Goal: Task Accomplishment & Management: Manage account settings

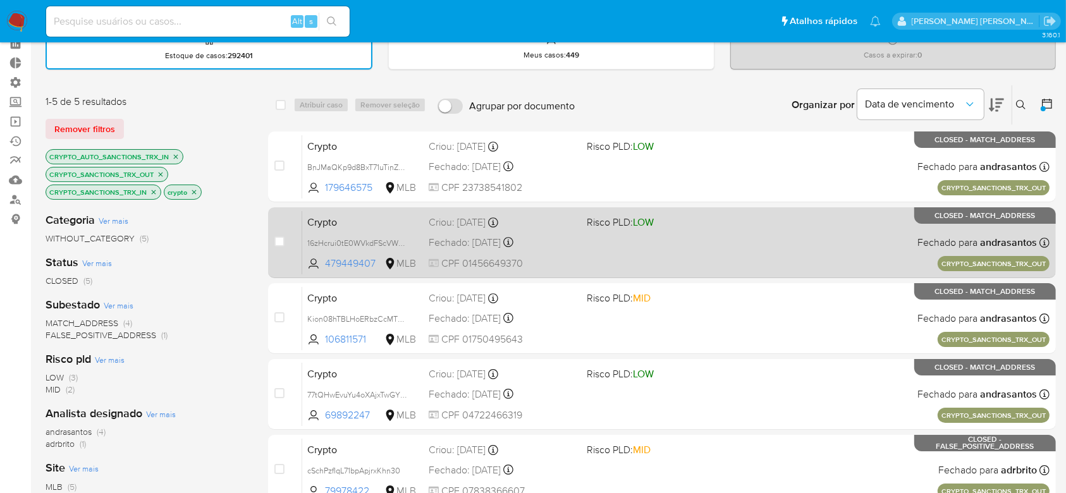
scroll to position [84, 0]
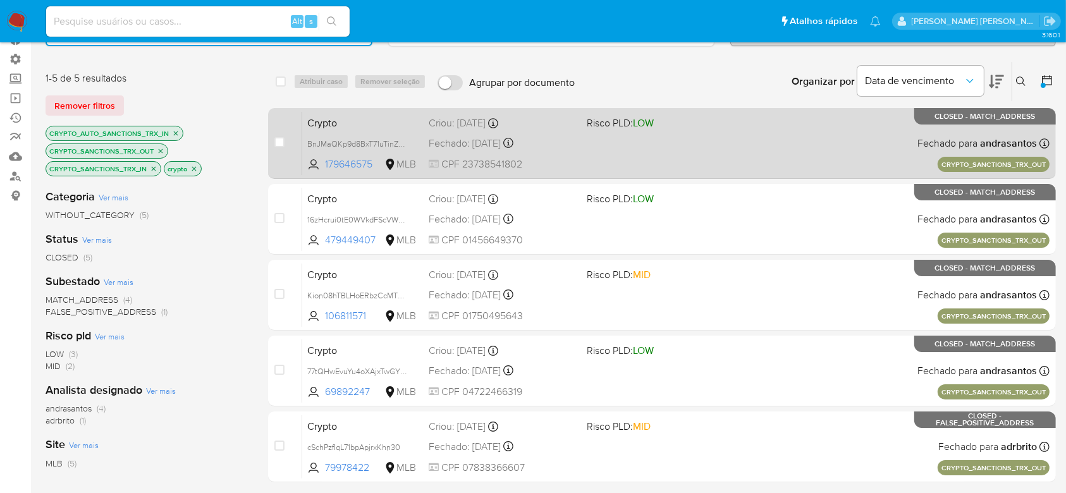
click at [674, 156] on div "Crypto BnJMaQKp9d8BxT71uTinZJTM 179646575 MLB Risco PLD: LOW Criou: 25/08/2025 …" at bounding box center [676, 143] width 748 height 64
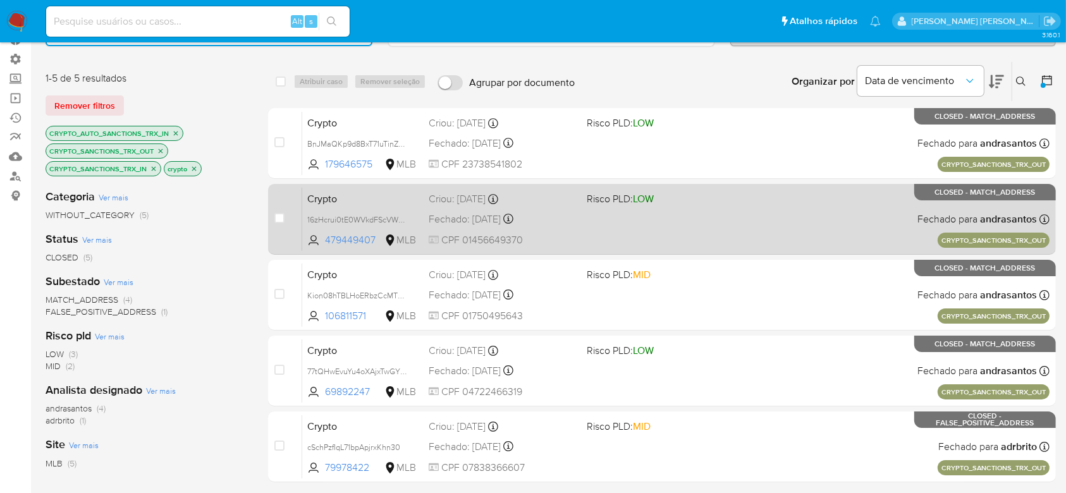
click at [633, 240] on div "Crypto 16zHcrui0tE0WVkdFScVWxac 479449407 MLB Risco PLD: LOW Criou: 11/08/2025 …" at bounding box center [676, 219] width 748 height 64
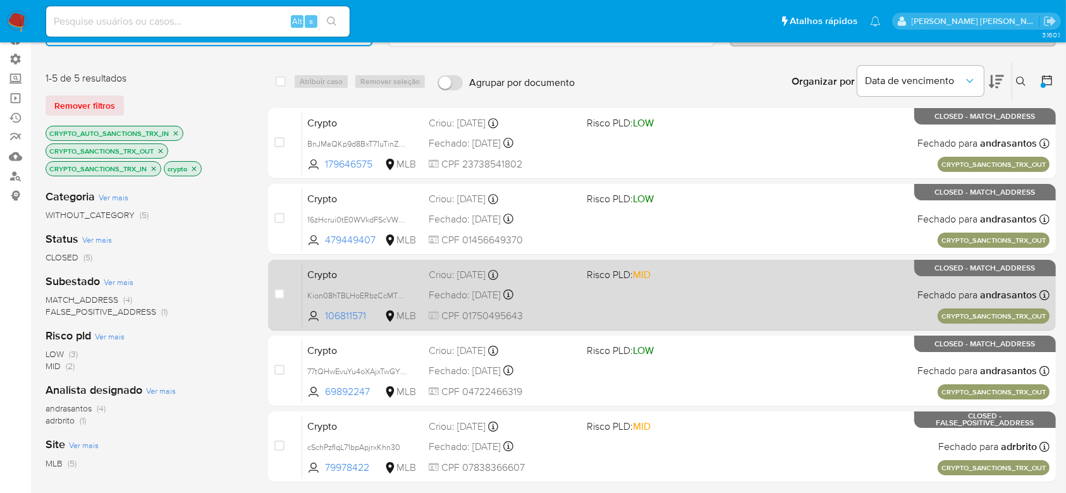
click at [452, 273] on div "Criou: 11/08/2025 Criou: 11/08/2025 17:03:13" at bounding box center [502, 275] width 147 height 14
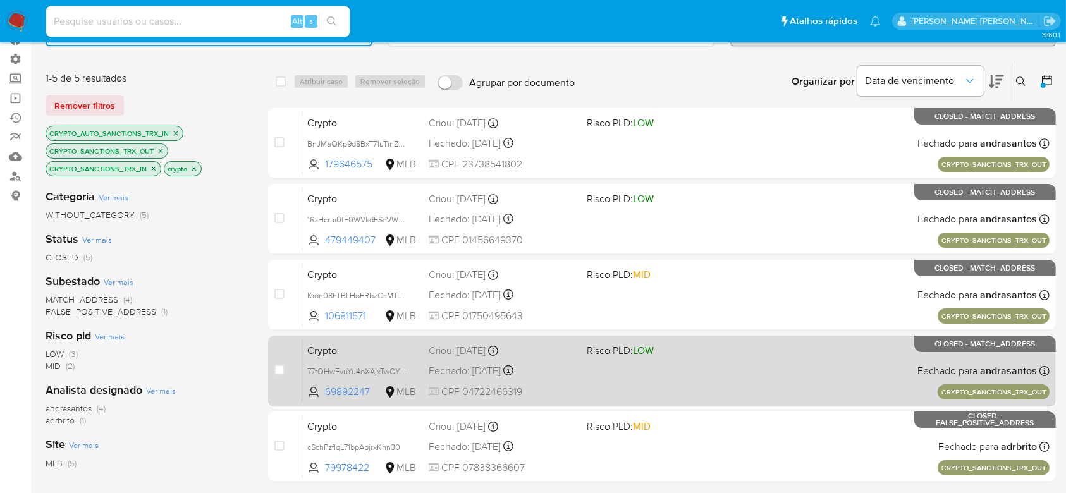
click at [556, 357] on div "Crypto 77tQHwEvuYu4oXAjxTwGY7pO 69892247 MLB Risco PLD: LOW Criou: 11/08/2025 C…" at bounding box center [676, 371] width 748 height 64
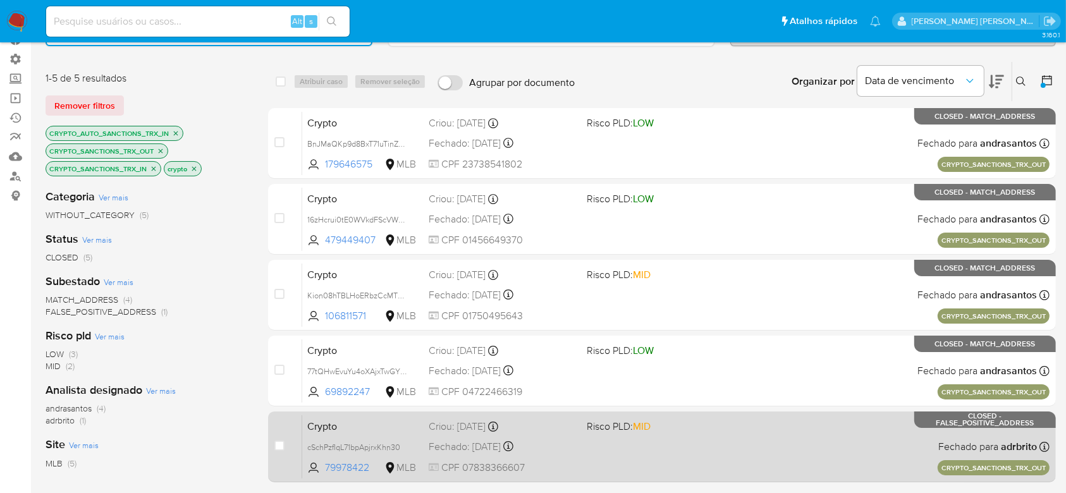
click at [653, 448] on div "Crypto cSchPzfIqL71bpApjrxKhn30 79978422 MLB Risco PLD: MID Criou: 07/08/2025 C…" at bounding box center [676, 447] width 748 height 64
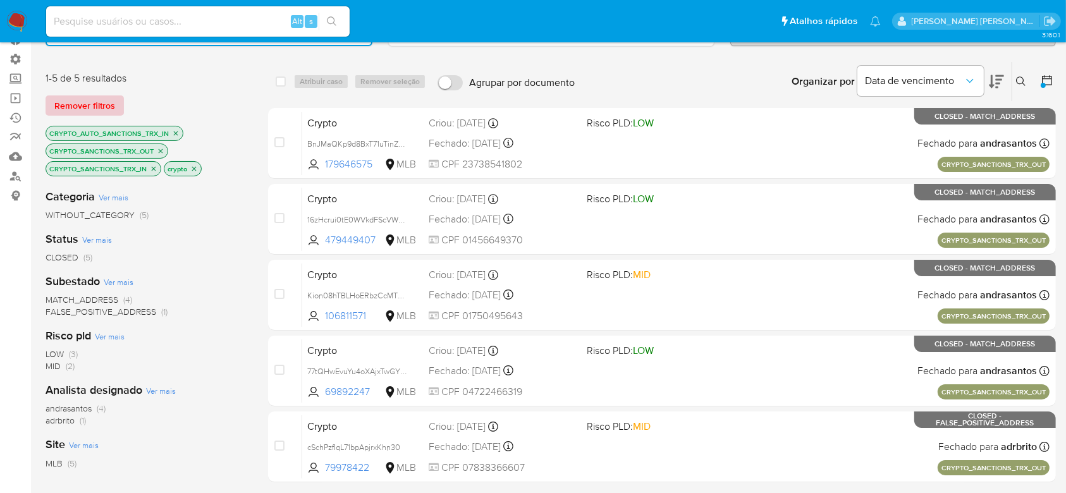
click at [75, 97] on span "Remover filtros" at bounding box center [84, 106] width 61 height 18
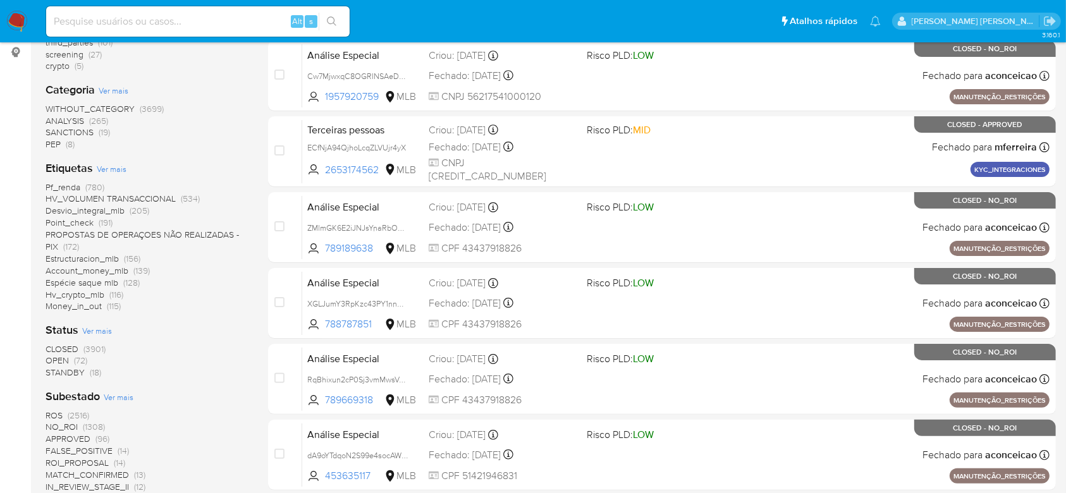
scroll to position [253, 0]
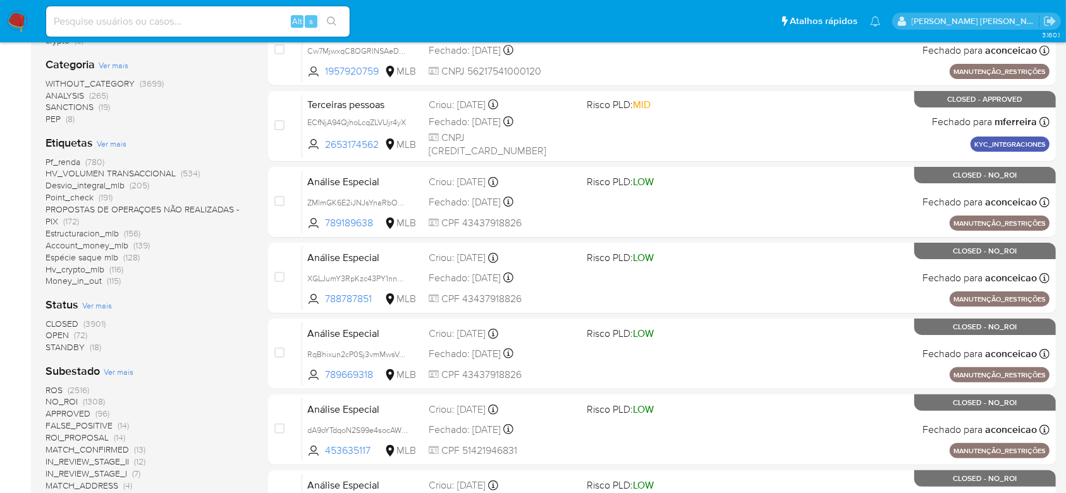
click at [53, 331] on span "OPEN" at bounding box center [57, 335] width 23 height 13
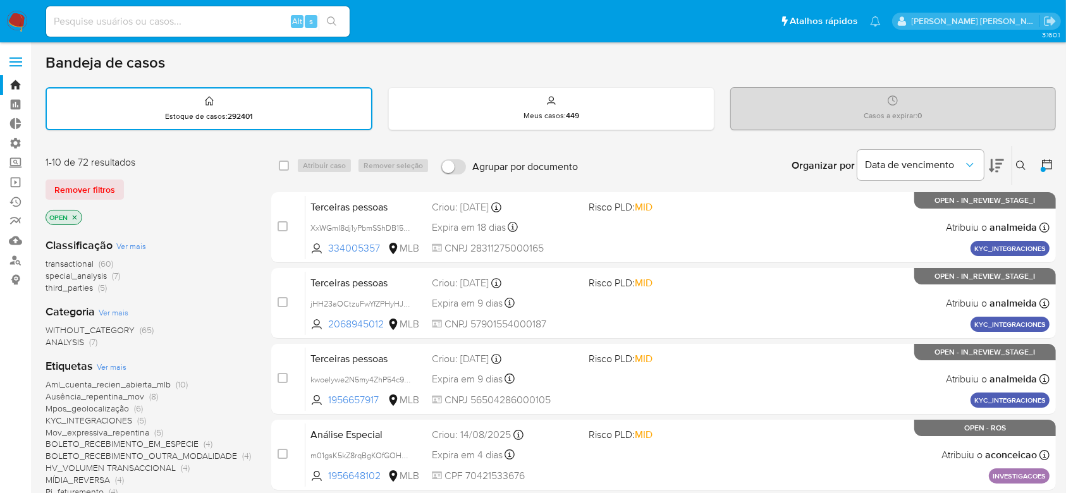
click at [78, 218] on icon "close-filter" at bounding box center [75, 218] width 8 height 8
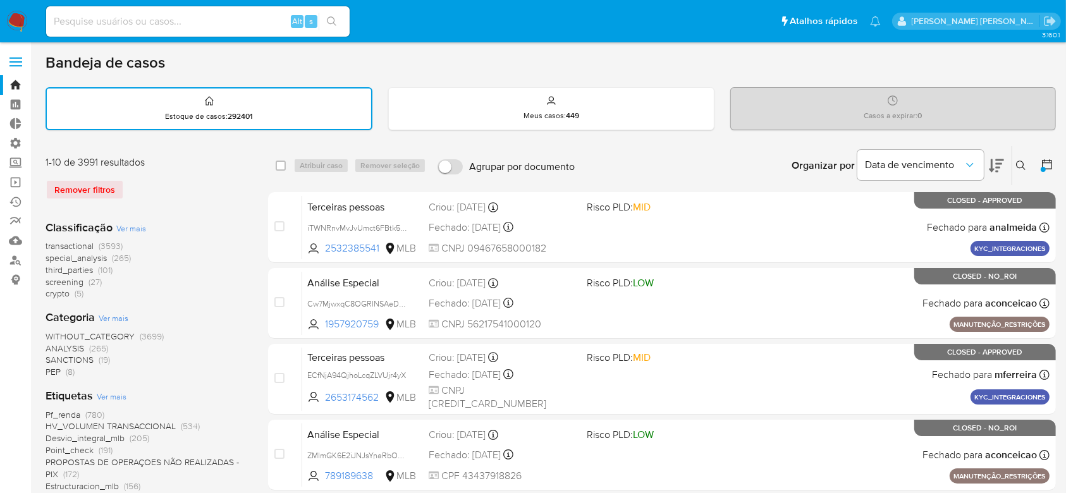
click at [99, 191] on div "Remover filtros" at bounding box center [147, 190] width 202 height 20
click at [81, 185] on div "Remover filtros" at bounding box center [147, 190] width 202 height 20
click at [15, 84] on link "Bandeja" at bounding box center [75, 85] width 151 height 20
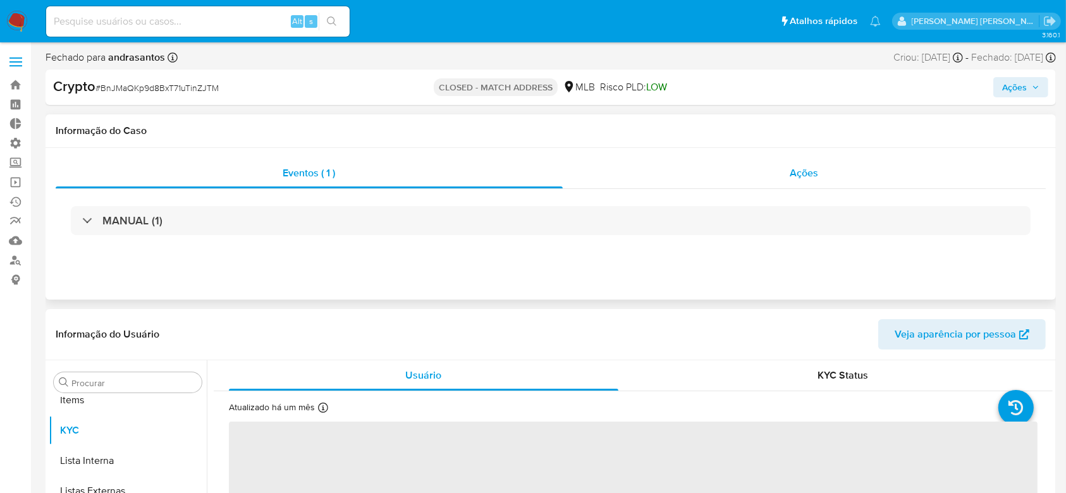
scroll to position [656, 0]
click at [803, 175] on span "Ações" at bounding box center [805, 173] width 28 height 15
select select "10"
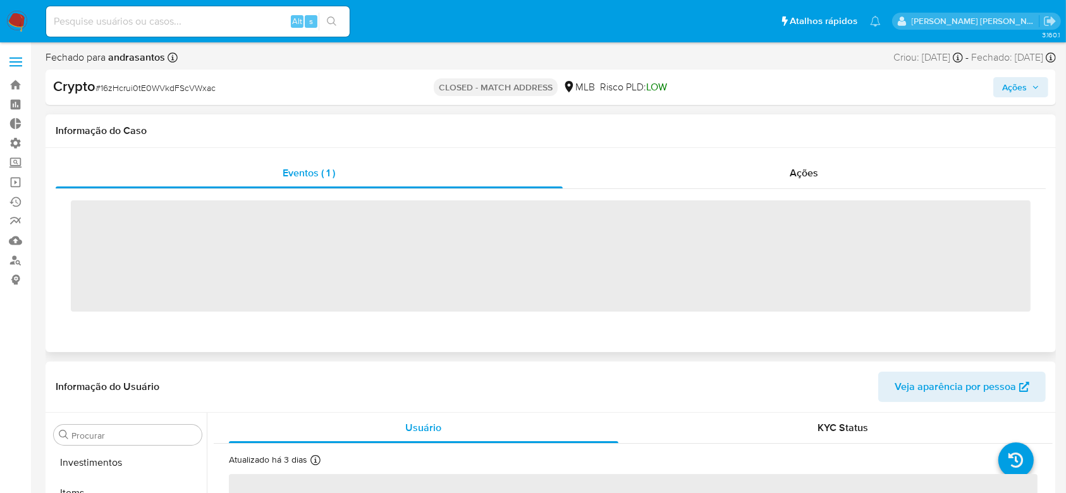
scroll to position [656, 0]
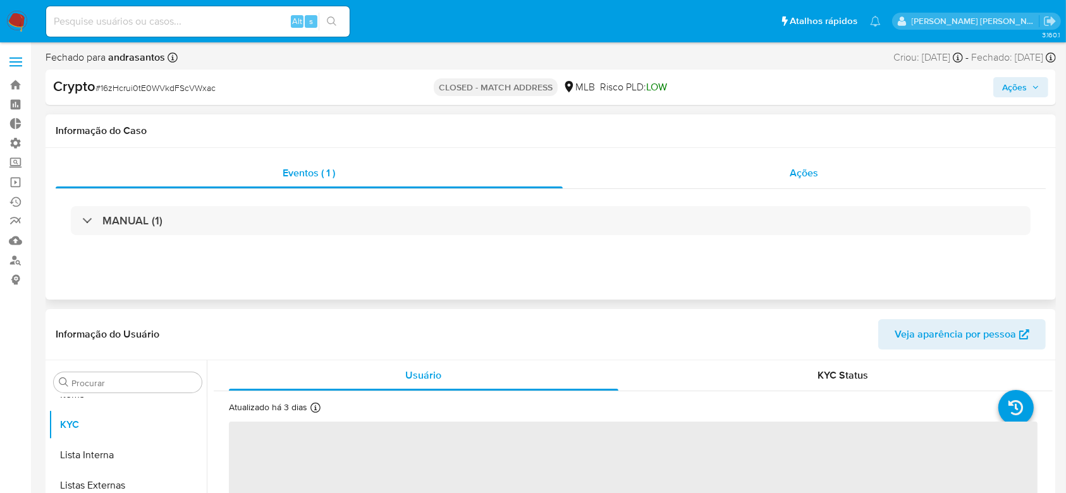
click at [816, 176] on span "Ações" at bounding box center [805, 173] width 28 height 15
select select "10"
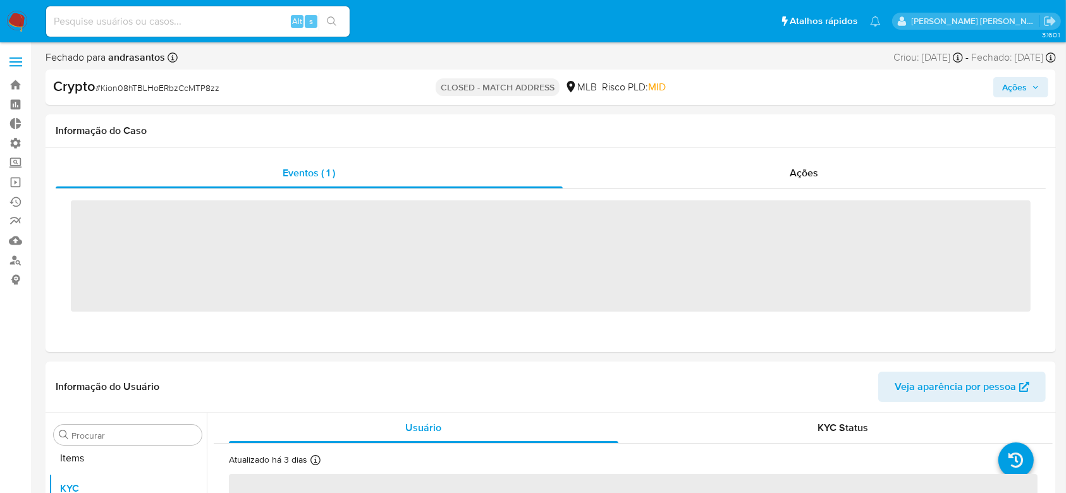
scroll to position [656, 0]
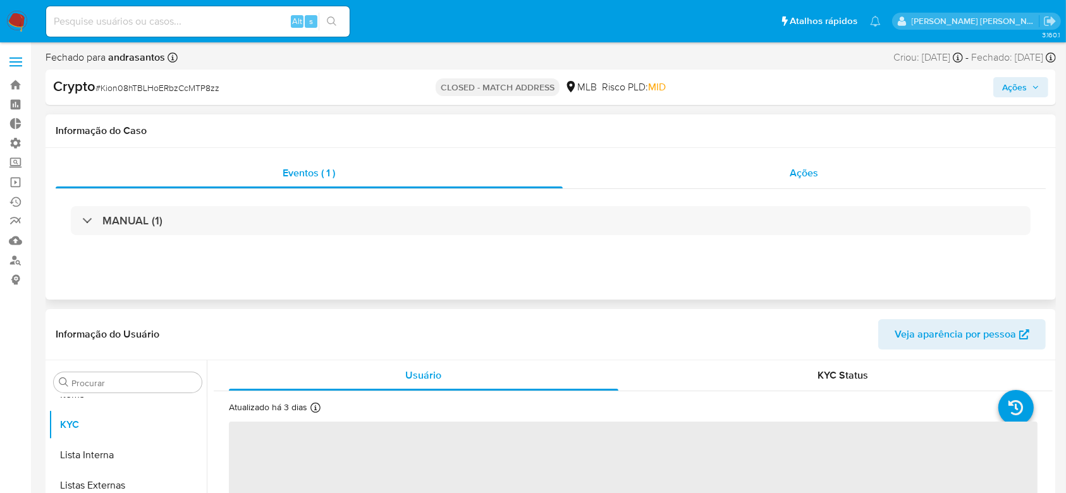
select select "10"
click at [804, 170] on span "Ações" at bounding box center [805, 173] width 28 height 15
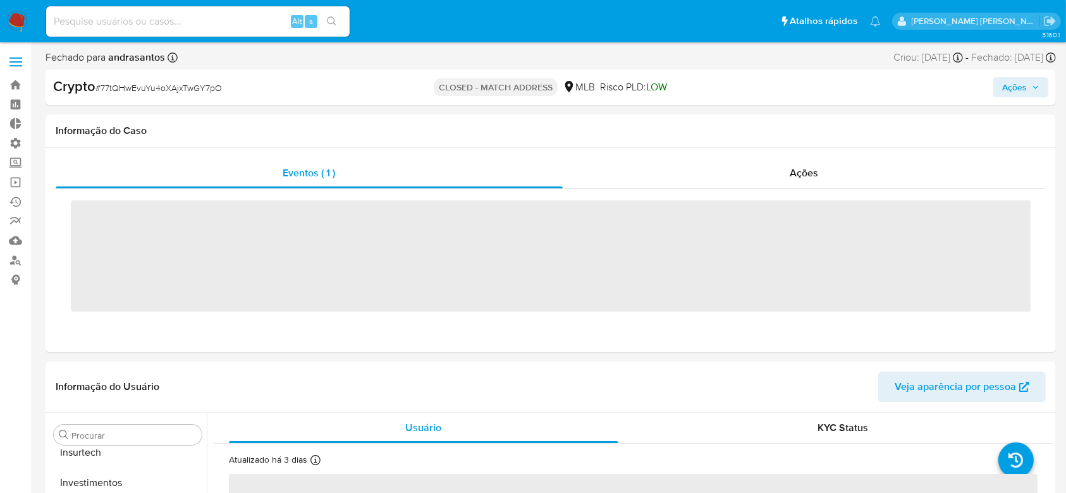
scroll to position [656, 0]
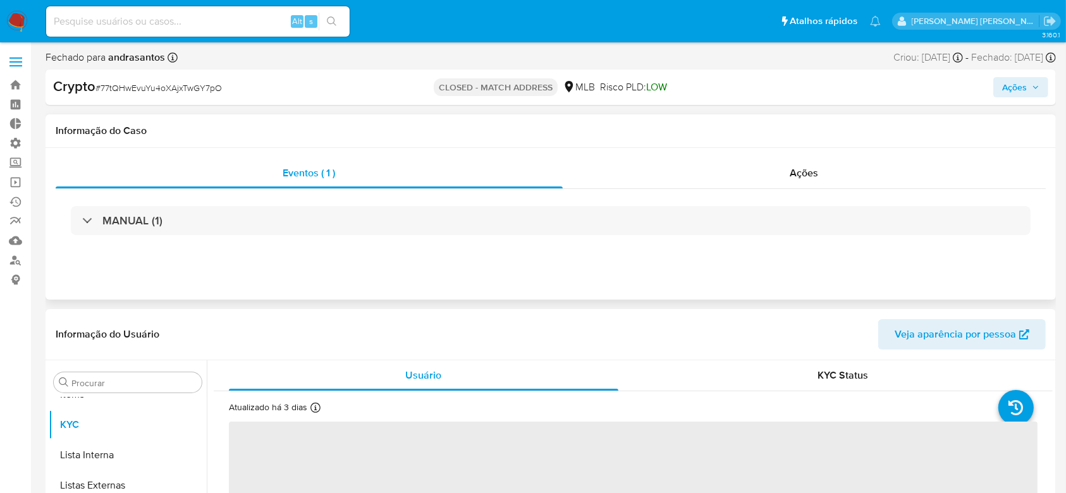
select select "10"
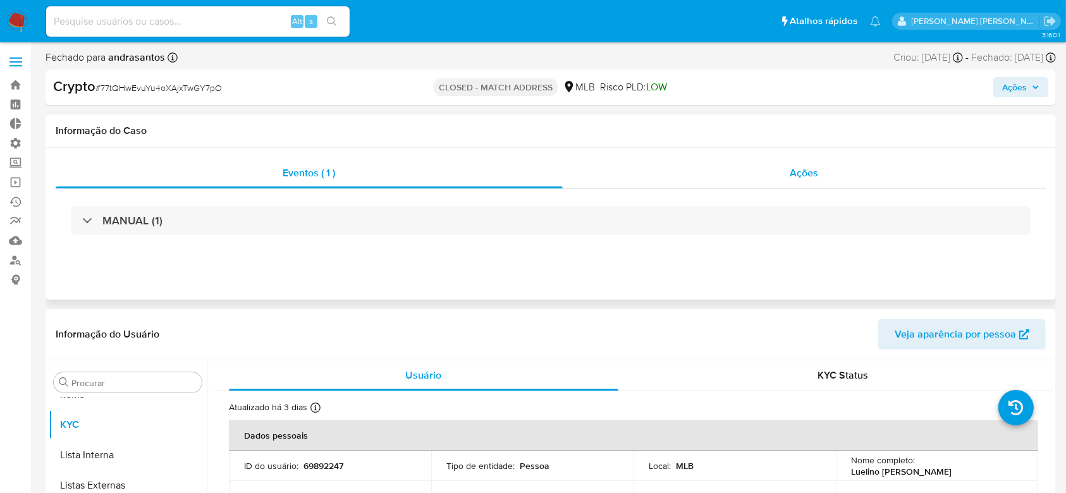
click at [811, 170] on span "Ações" at bounding box center [805, 173] width 28 height 15
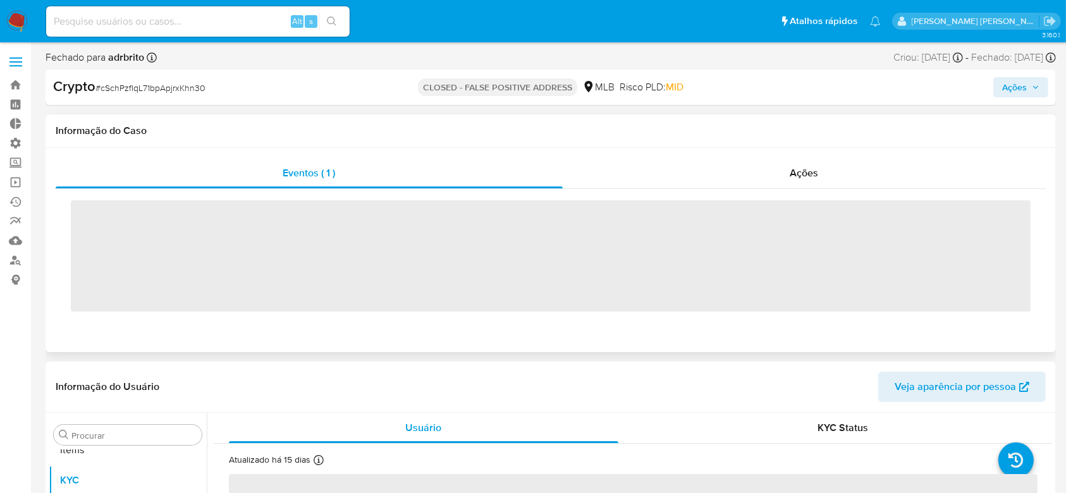
scroll to position [656, 0]
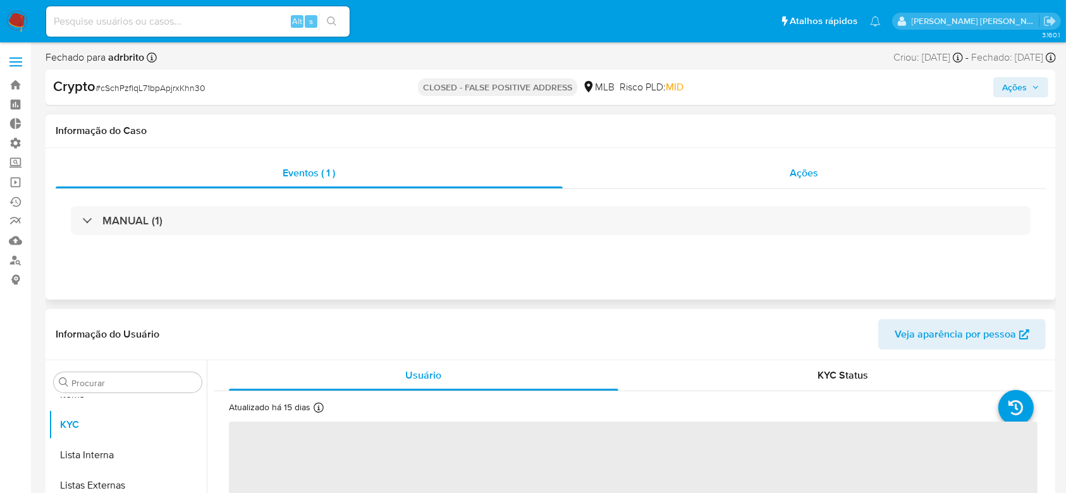
click at [796, 173] on span "Ações" at bounding box center [805, 173] width 28 height 15
select select "10"
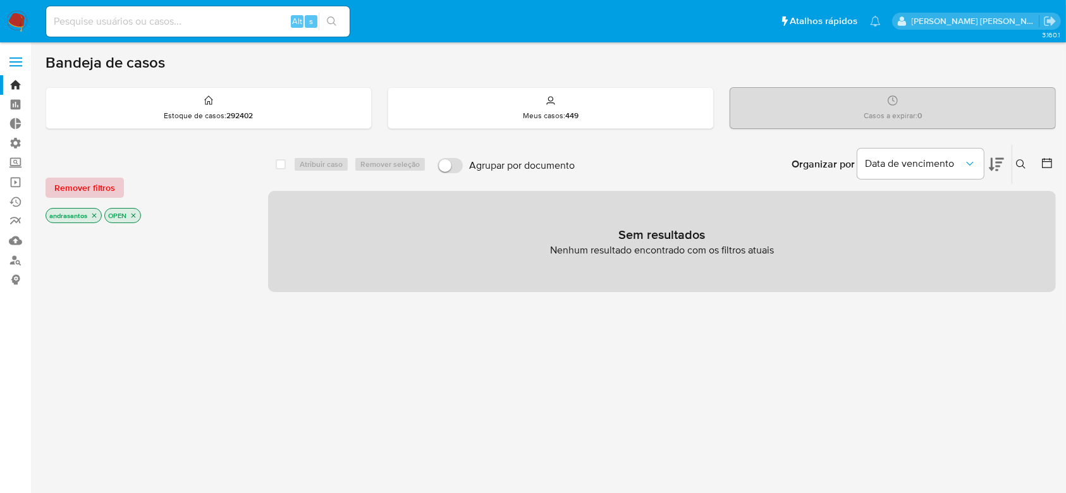
click at [74, 183] on span "Remover filtros" at bounding box center [84, 188] width 61 height 18
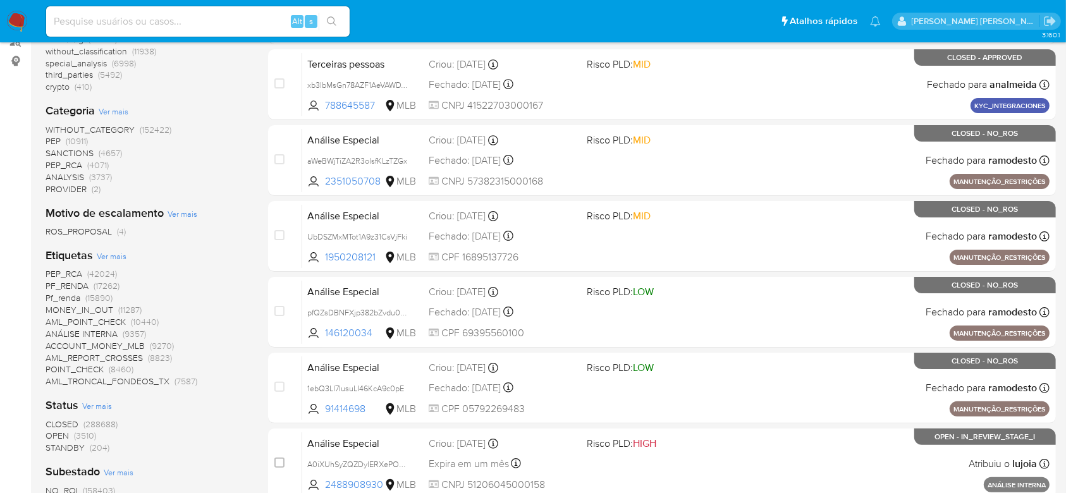
scroll to position [253, 0]
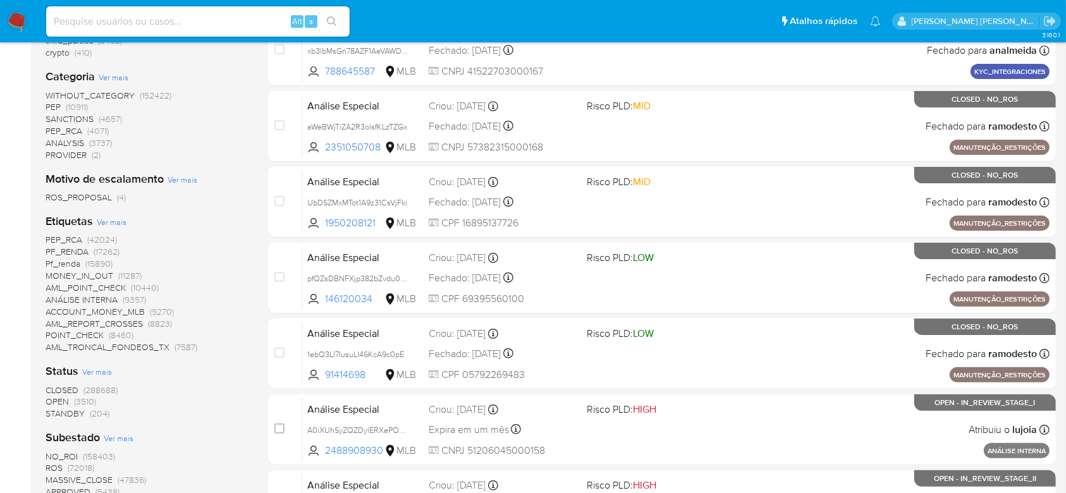
click at [88, 399] on span "(3510)" at bounding box center [85, 401] width 22 height 13
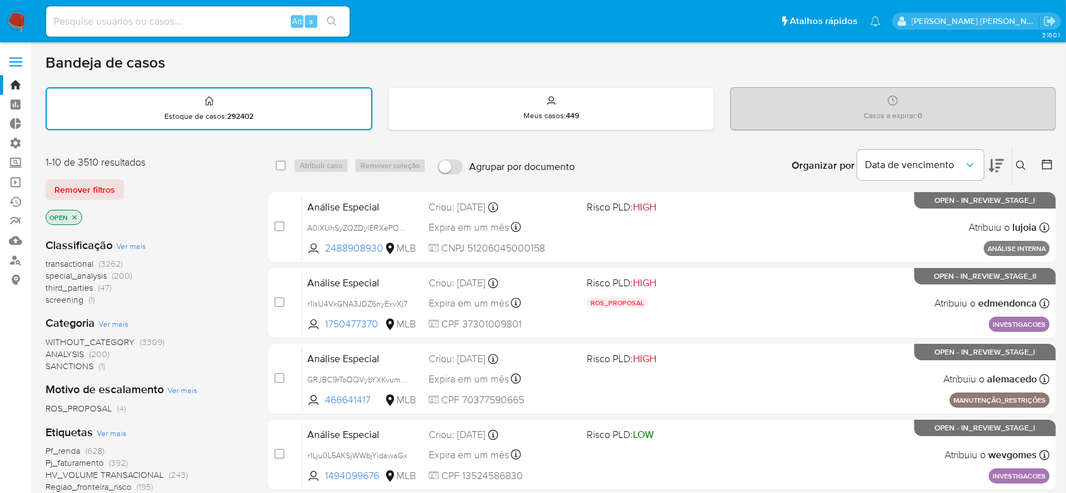
click at [1045, 163] on icon at bounding box center [1047, 164] width 13 height 13
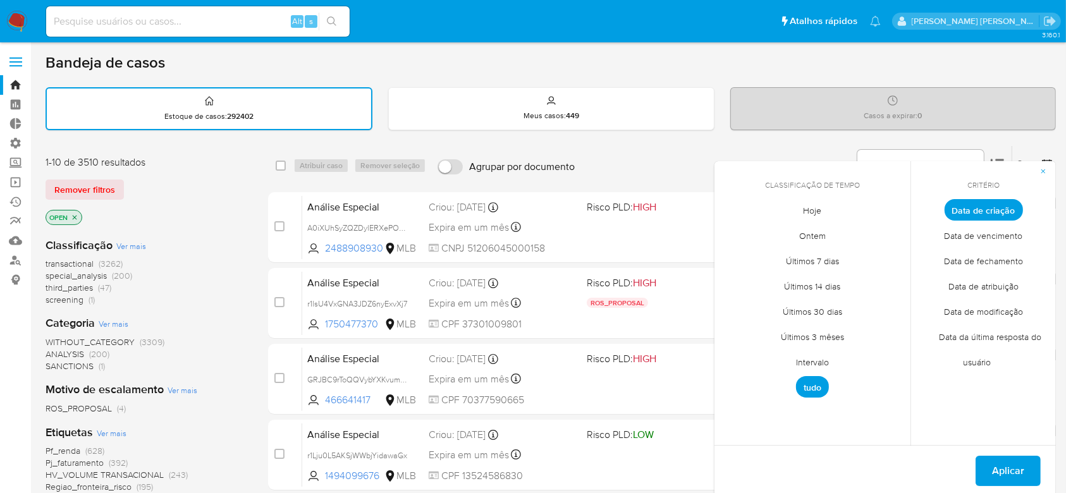
click at [825, 360] on span "Intervalo" at bounding box center [812, 363] width 59 height 26
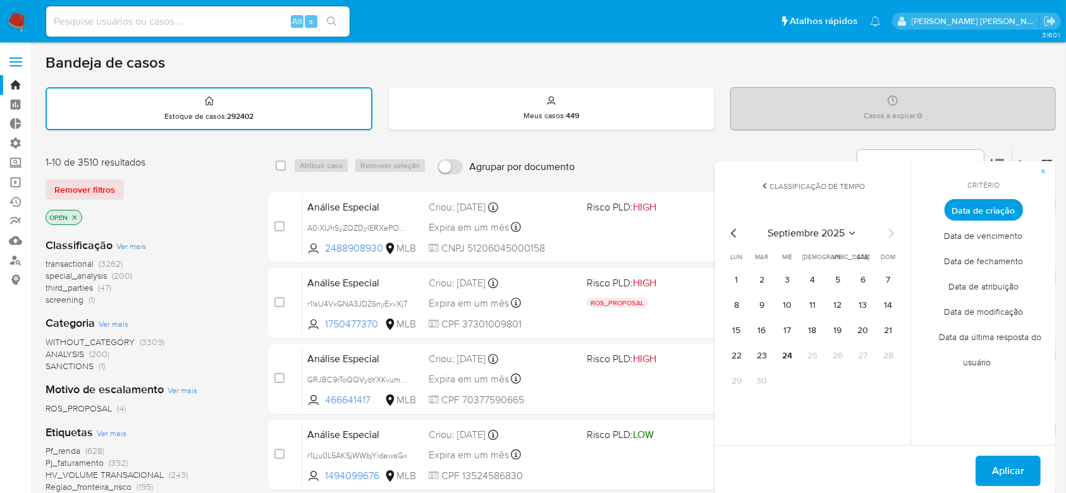
click at [726, 226] on div "septiembre 2025 septiembre 2025 lun lunes mar martes mié miércoles jue jueves v…" at bounding box center [813, 307] width 202 height 200
click at [729, 235] on icon "Mes anterior" at bounding box center [734, 233] width 15 height 15
click at [839, 275] on button "1" at bounding box center [838, 280] width 20 height 20
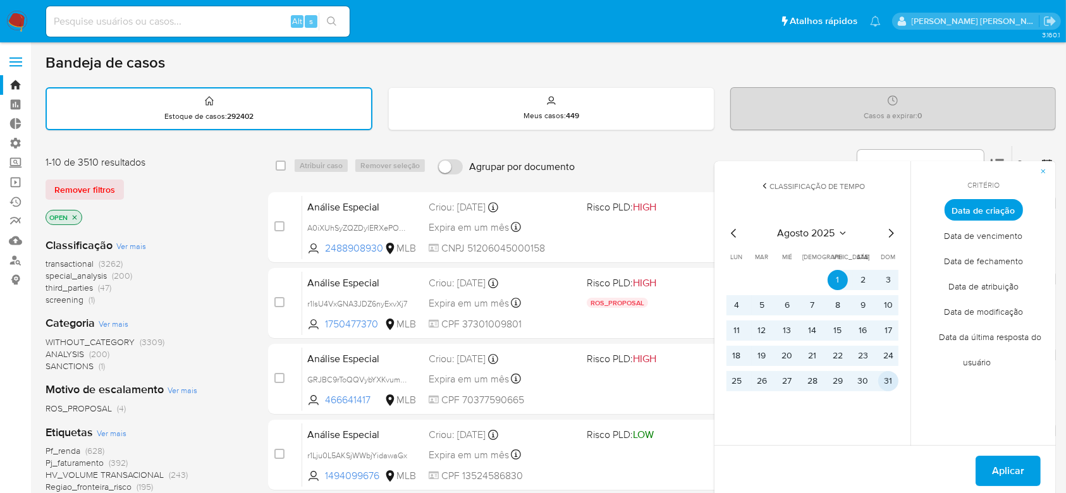
click at [893, 386] on button "31" at bounding box center [889, 381] width 20 height 20
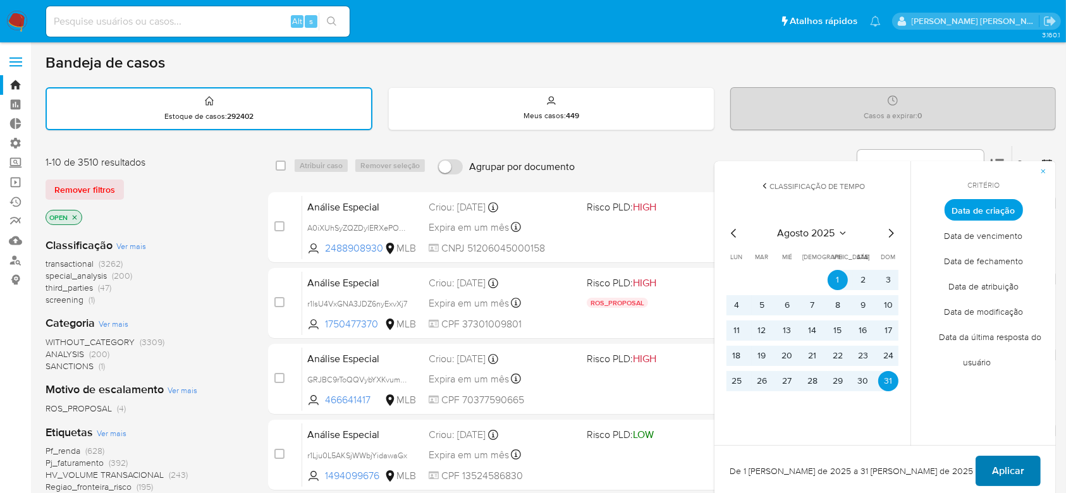
click at [1022, 473] on span "Aplicar" at bounding box center [1008, 471] width 32 height 28
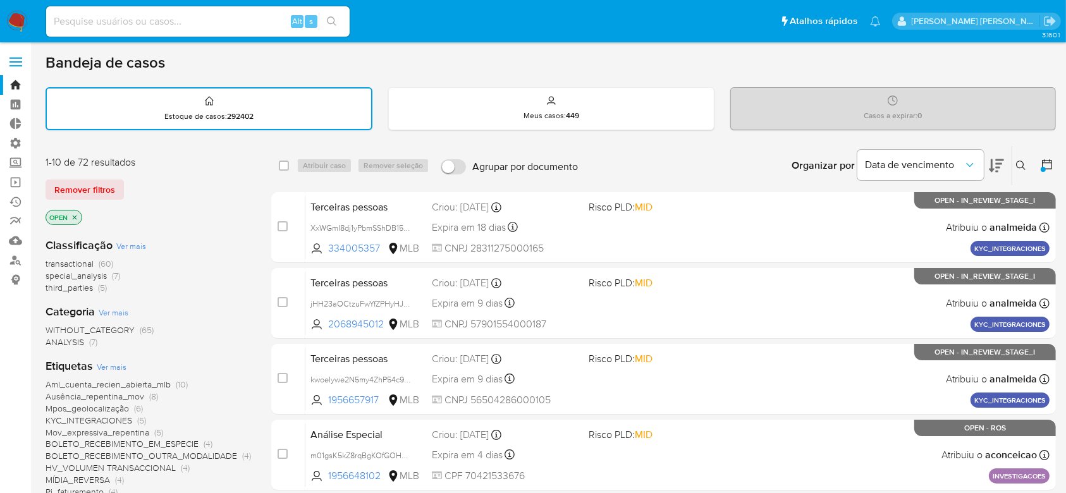
click at [1051, 164] on icon at bounding box center [1047, 164] width 13 height 13
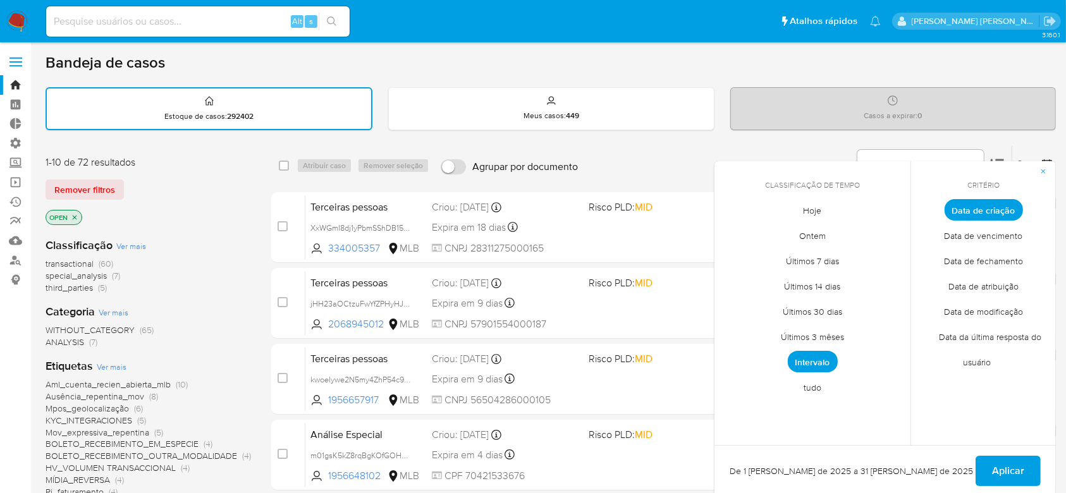
click at [818, 357] on span "Intervalo" at bounding box center [813, 362] width 50 height 22
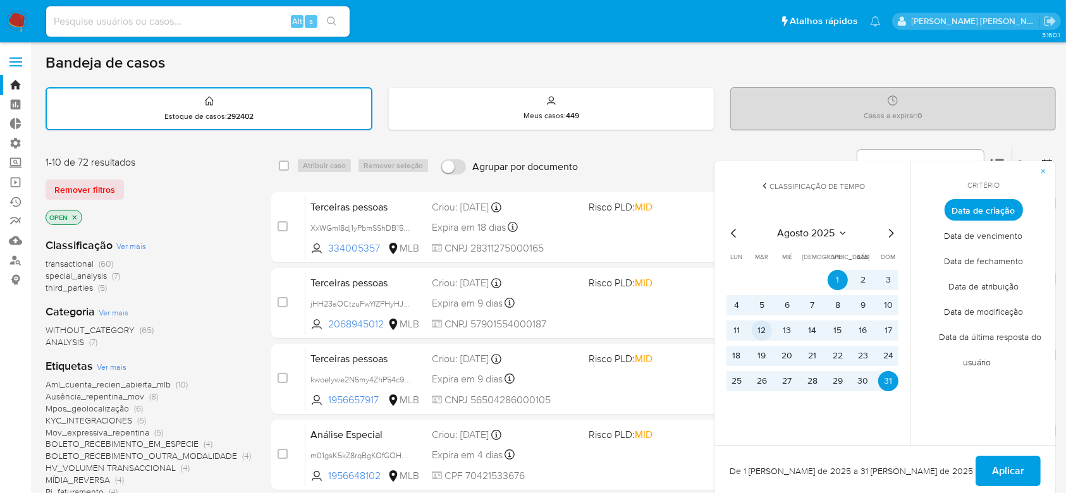
click at [764, 331] on button "12" at bounding box center [762, 331] width 20 height 20
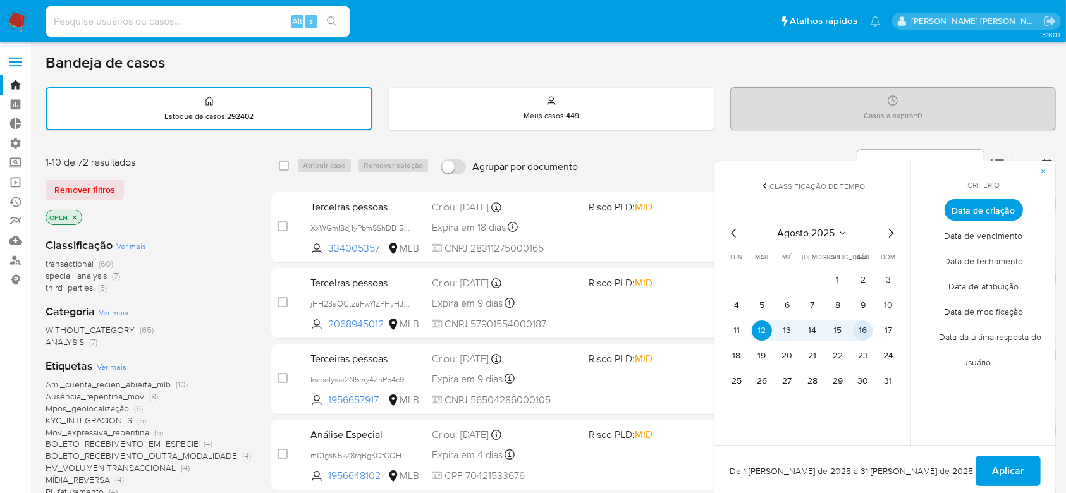
click at [862, 337] on button "16" at bounding box center [863, 331] width 20 height 20
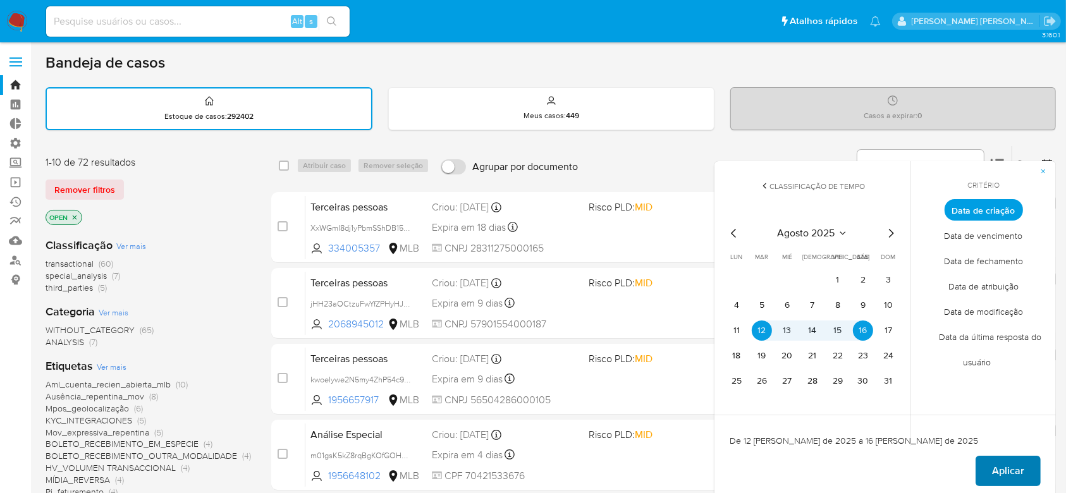
click at [993, 477] on span "Aplicar" at bounding box center [1008, 471] width 32 height 28
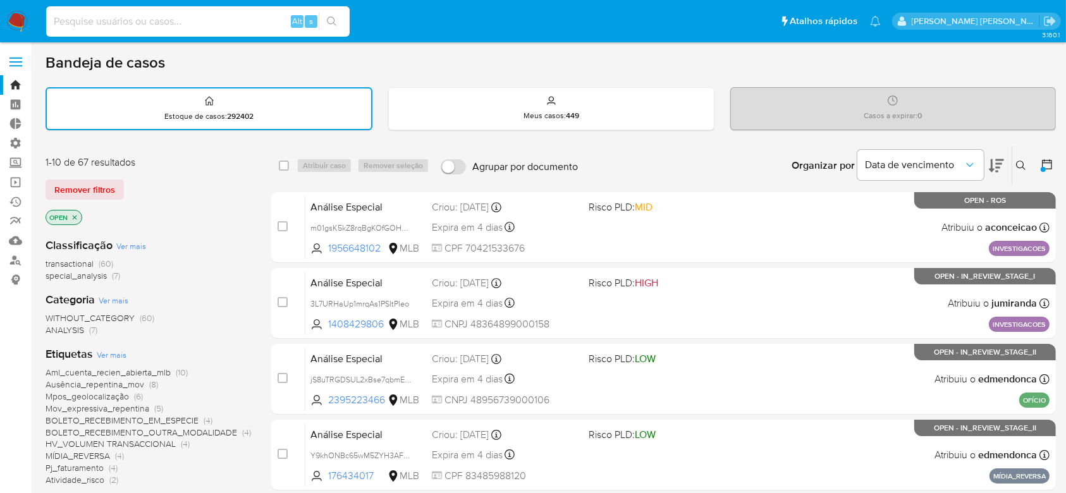
click at [152, 19] on input at bounding box center [198, 21] width 304 height 16
paste input "iRvpaNcq3pNKzXKfUeHazBYb"
type input "iRvpaNcq3pNKzXKfUeHazBYb"
click at [336, 15] on button "search-icon" at bounding box center [332, 22] width 26 height 18
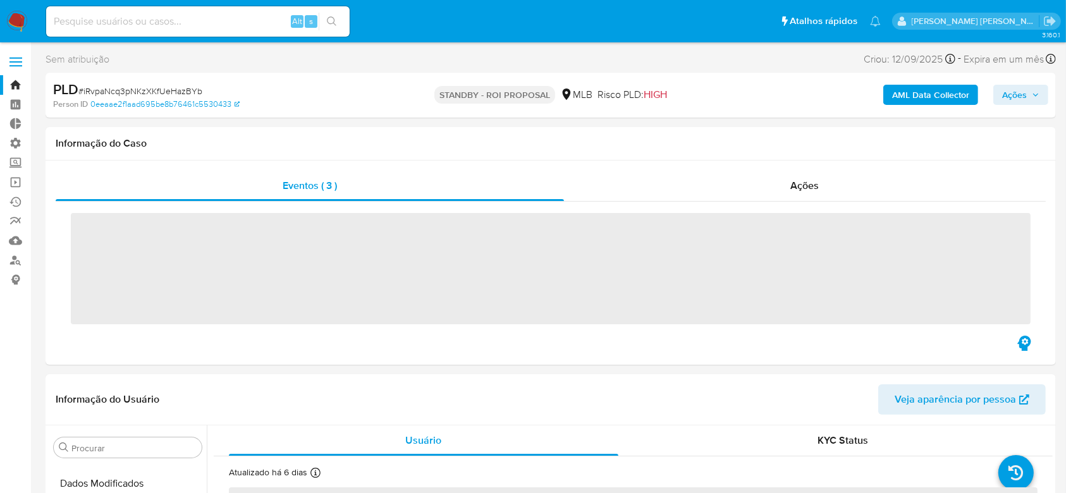
scroll to position [507, 0]
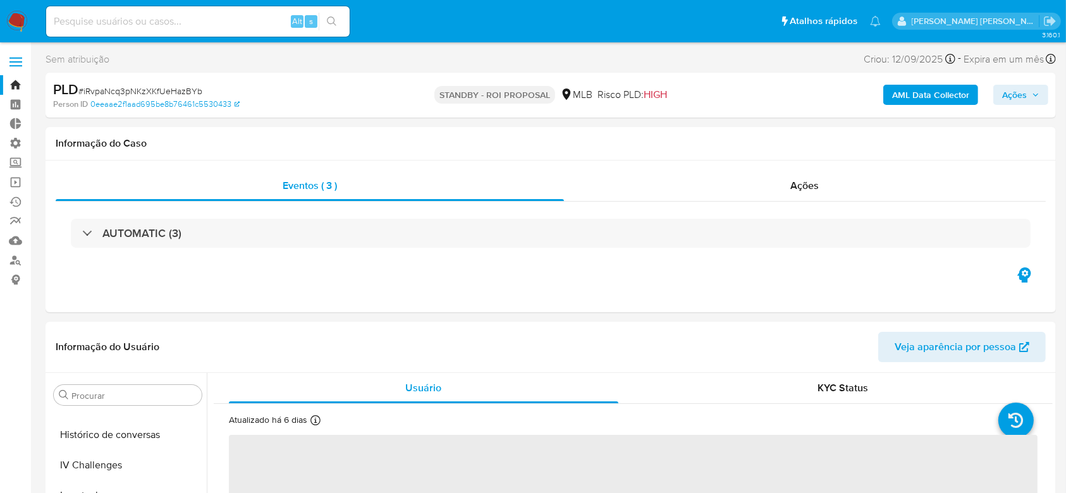
select select "10"
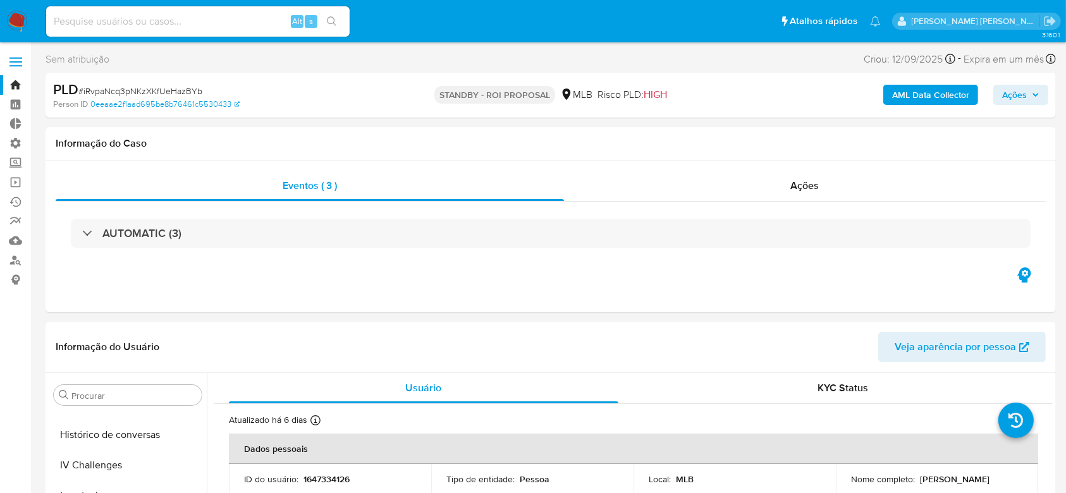
scroll to position [656, 0]
click at [12, 89] on link "Bandeja" at bounding box center [75, 85] width 151 height 20
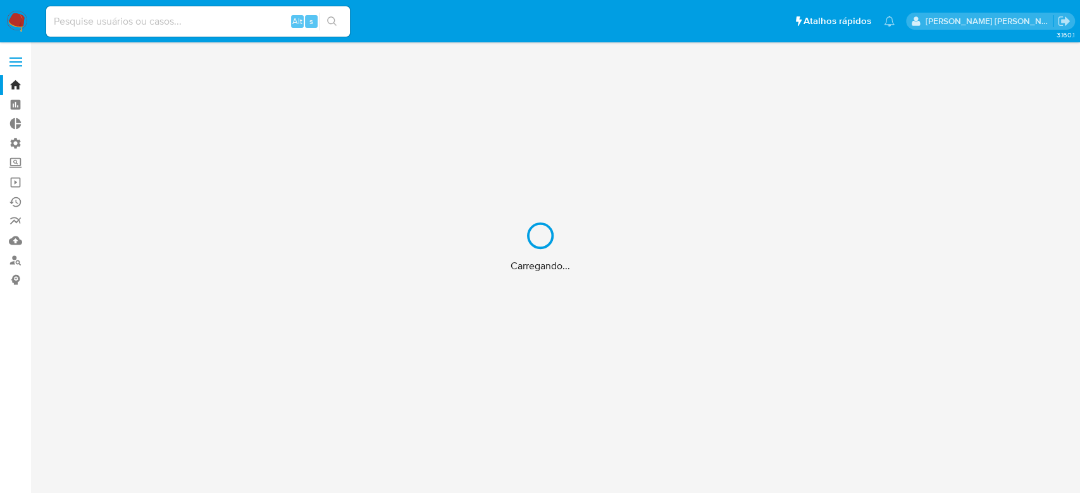
click at [102, 22] on div "Carregando..." at bounding box center [540, 246] width 1080 height 493
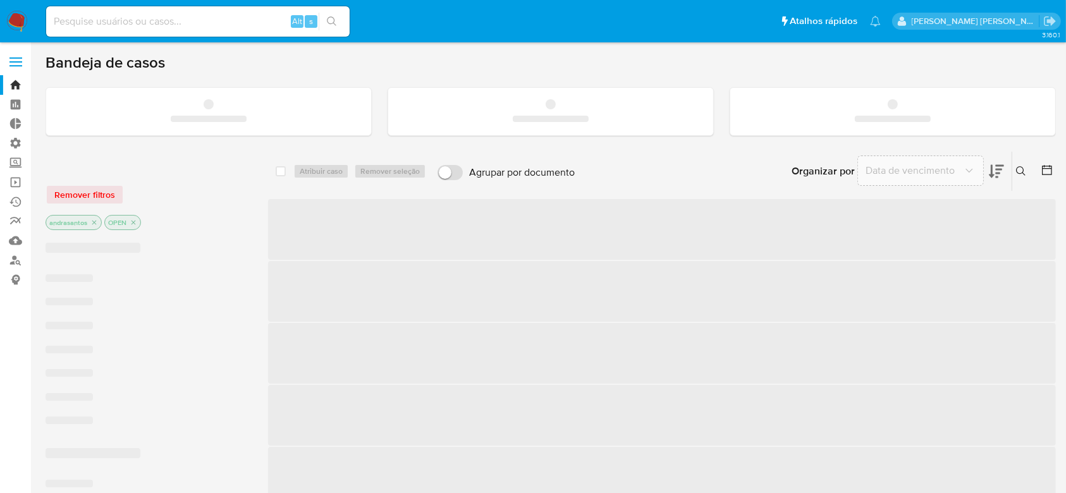
click at [120, 22] on input at bounding box center [198, 21] width 304 height 16
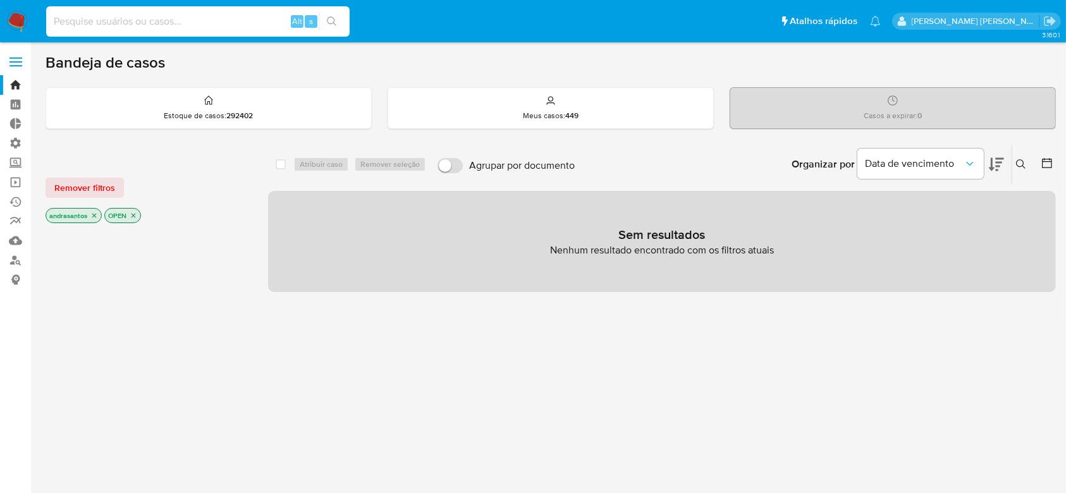
paste input "Favorável ao reporte ao COAF e ao encerramento do relacionamento, considerando …"
click at [142, 25] on input "Favorável ao reporte ao COAF e ao encerramento do relacionamento, considerando …" at bounding box center [198, 21] width 304 height 16
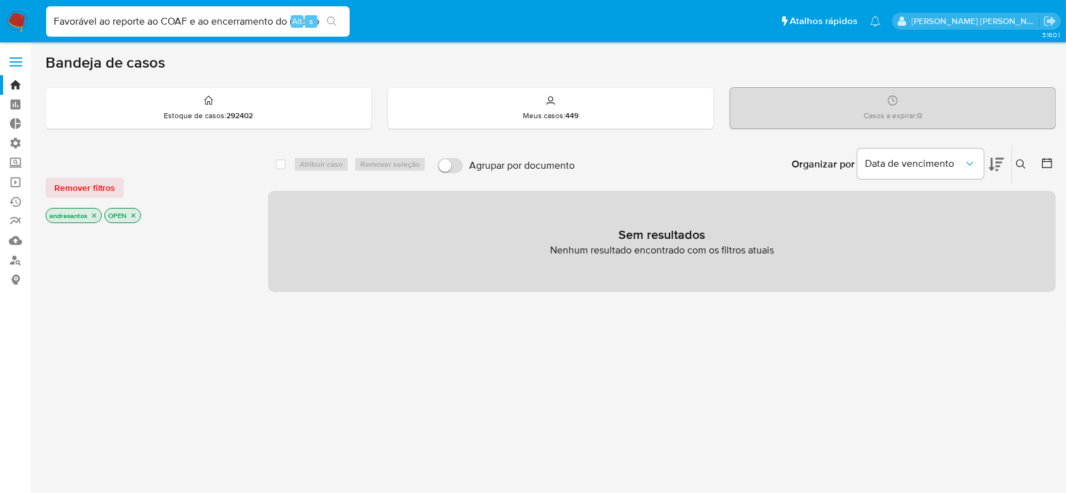
click at [142, 25] on input "Favorável ao reporte ao COAF e ao encerramento do relacionamento, considerando …" at bounding box center [198, 21] width 304 height 16
paste input "iRvpaNcq3pNKzXKfUeHazBYb"
type input "iRvpaNcq3pNKzXKfUeHazBYb"
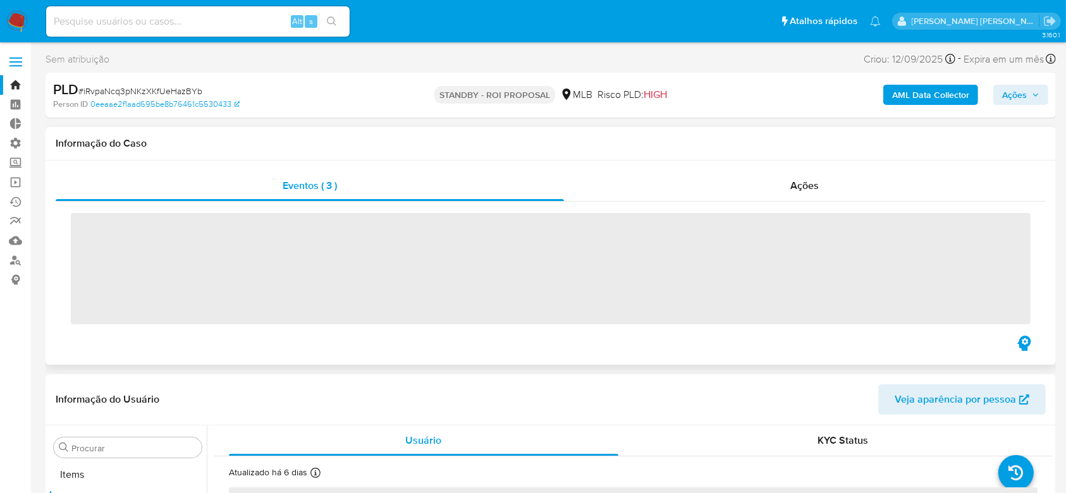
scroll to position [656, 0]
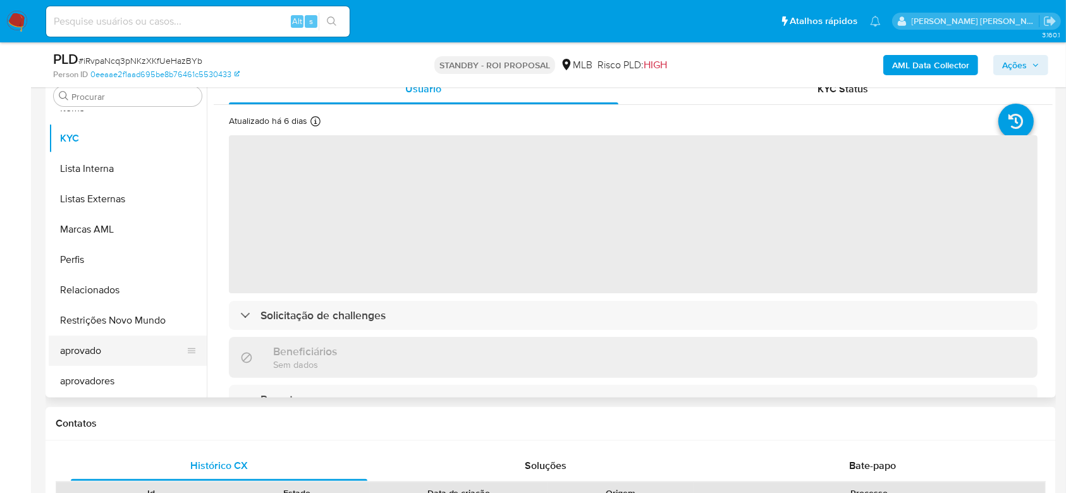
select select "10"
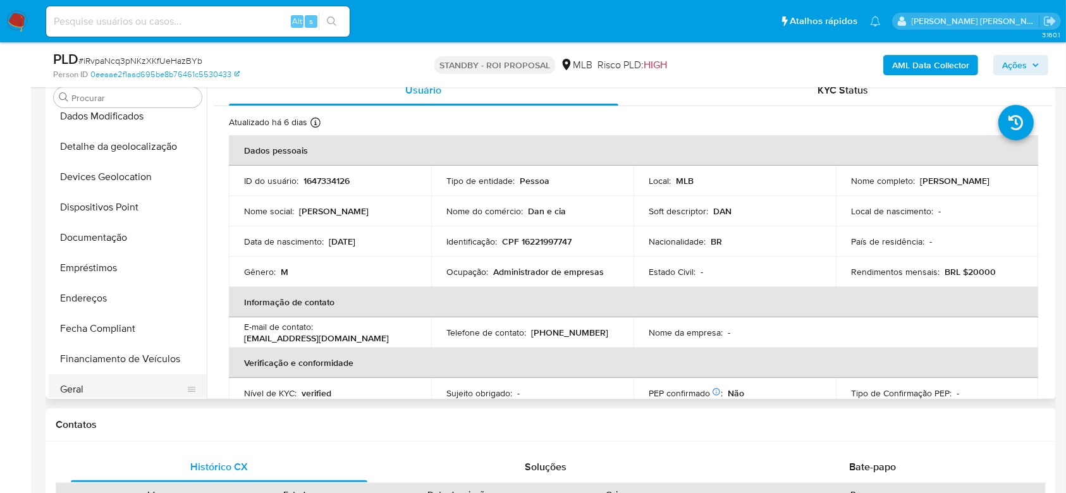
scroll to position [150, 0]
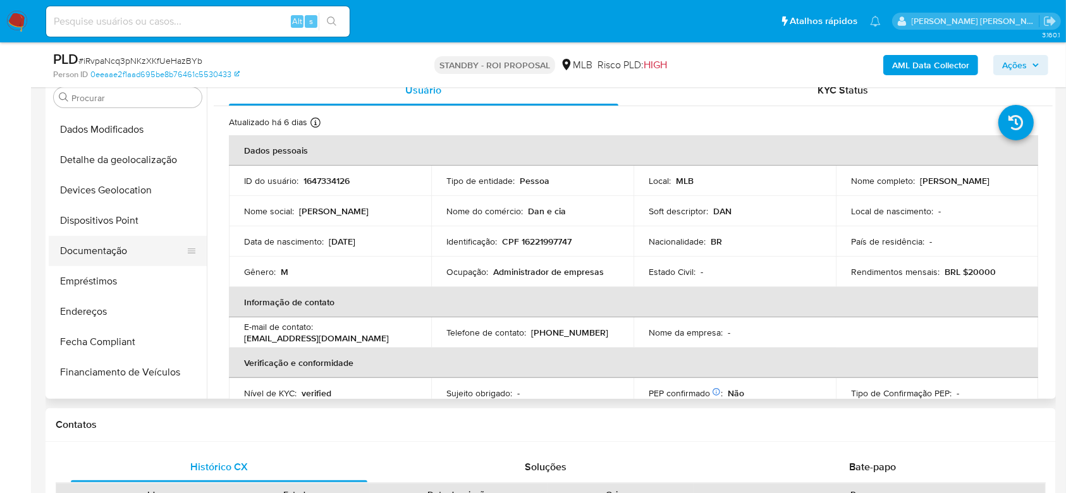
click at [101, 247] on button "Documentação" at bounding box center [123, 251] width 148 height 30
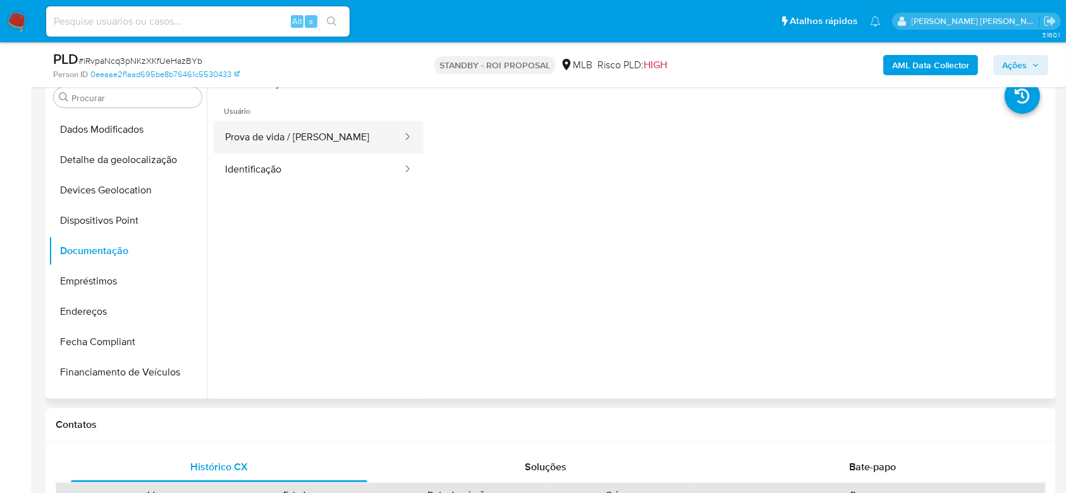
click at [317, 137] on button "Prova de vida / Selfie" at bounding box center [309, 137] width 190 height 32
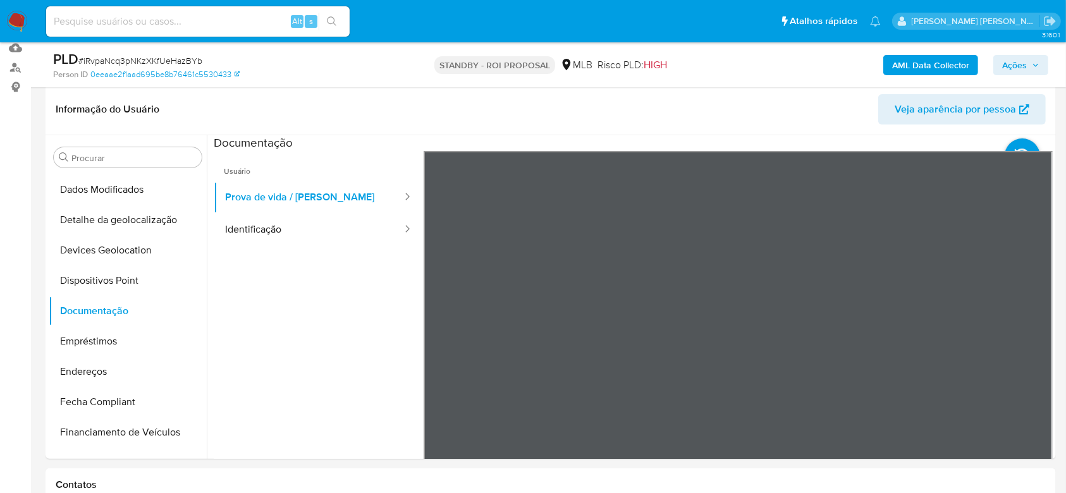
scroll to position [191, 0]
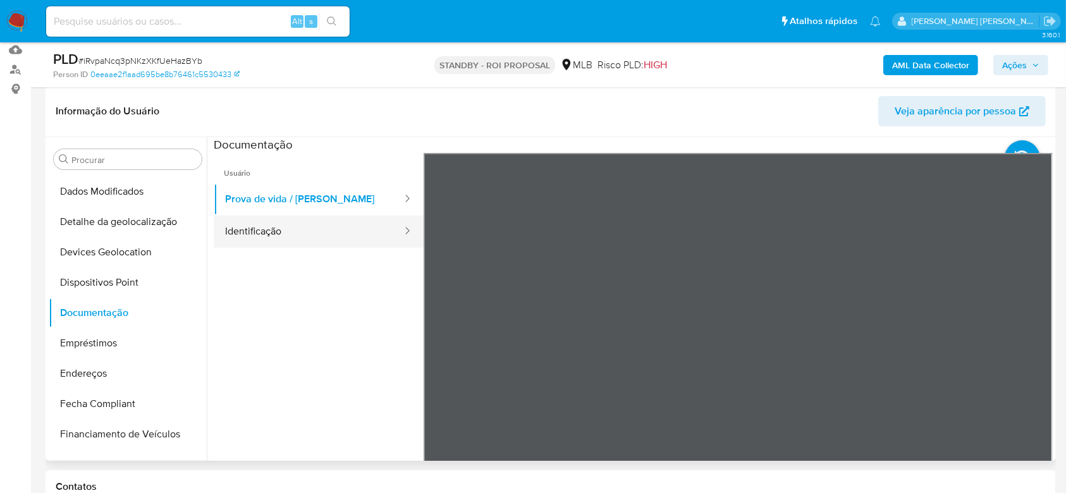
click at [256, 232] on button "Identificação" at bounding box center [309, 232] width 190 height 32
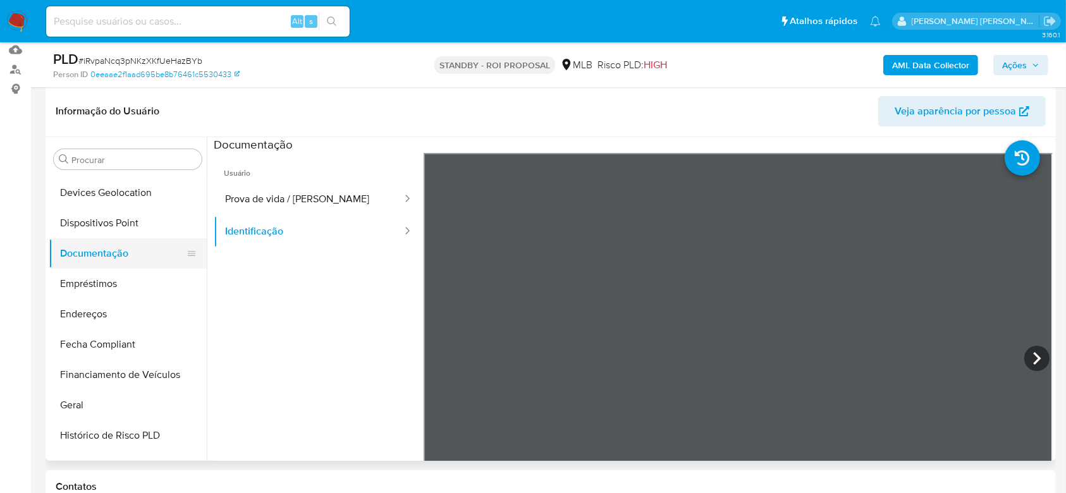
scroll to position [234, 0]
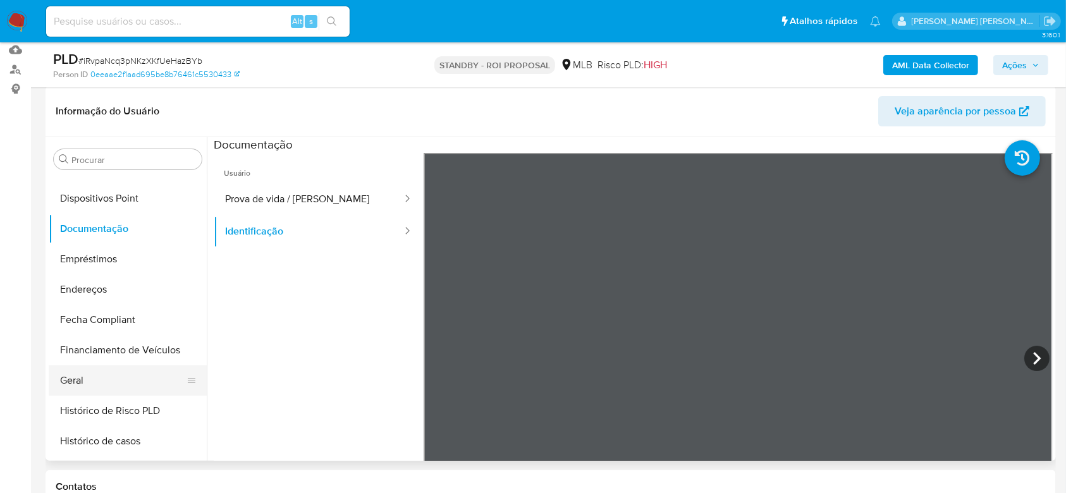
click at [89, 379] on button "Geral" at bounding box center [123, 381] width 148 height 30
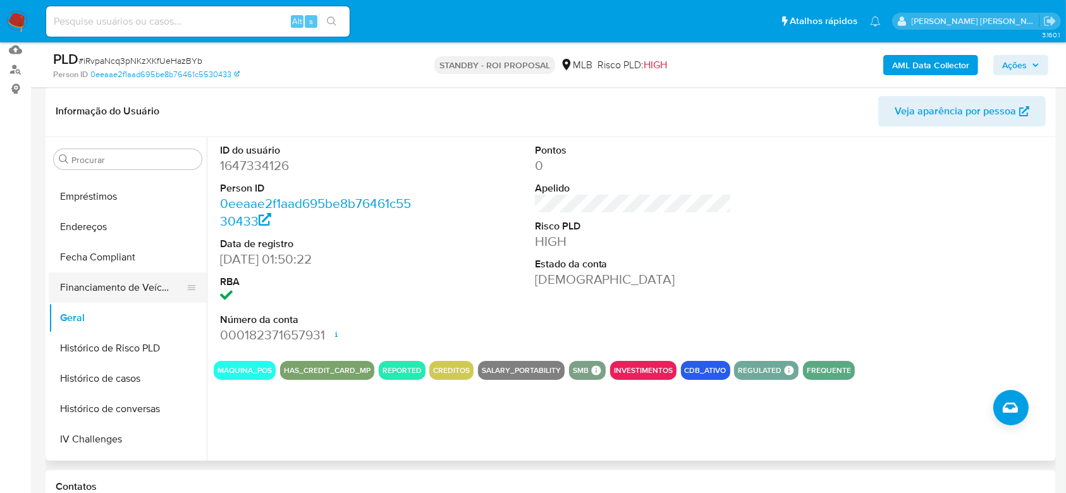
scroll to position [319, 0]
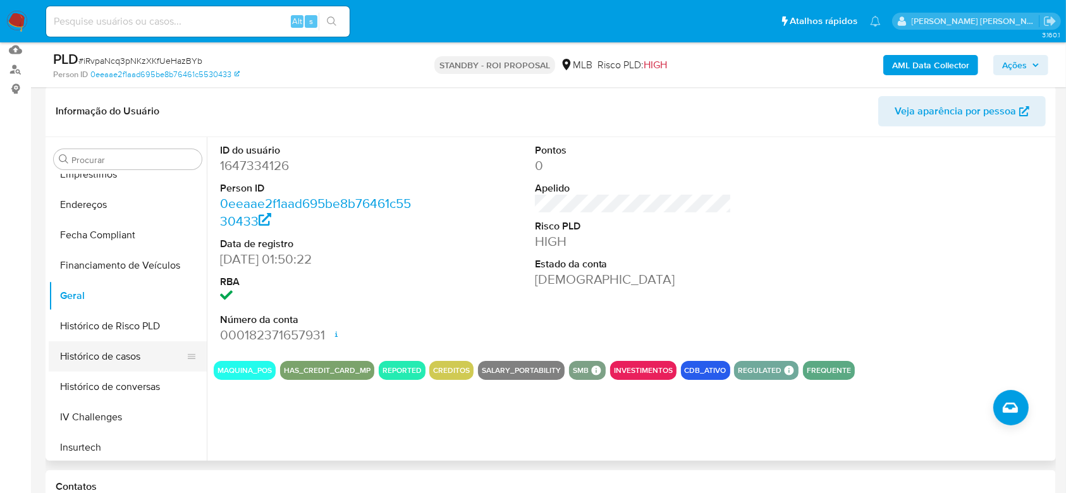
click at [71, 359] on button "Histórico de casos" at bounding box center [123, 357] width 148 height 30
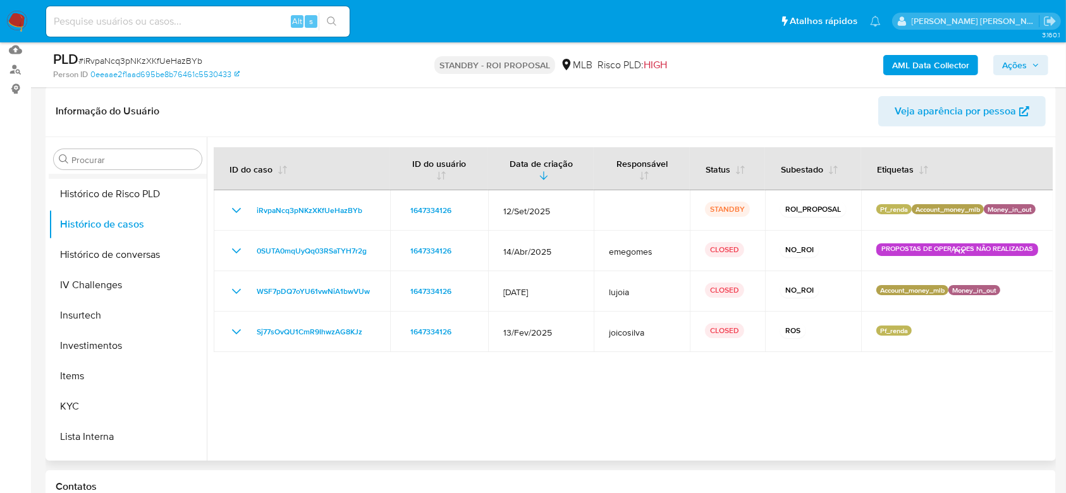
scroll to position [487, 0]
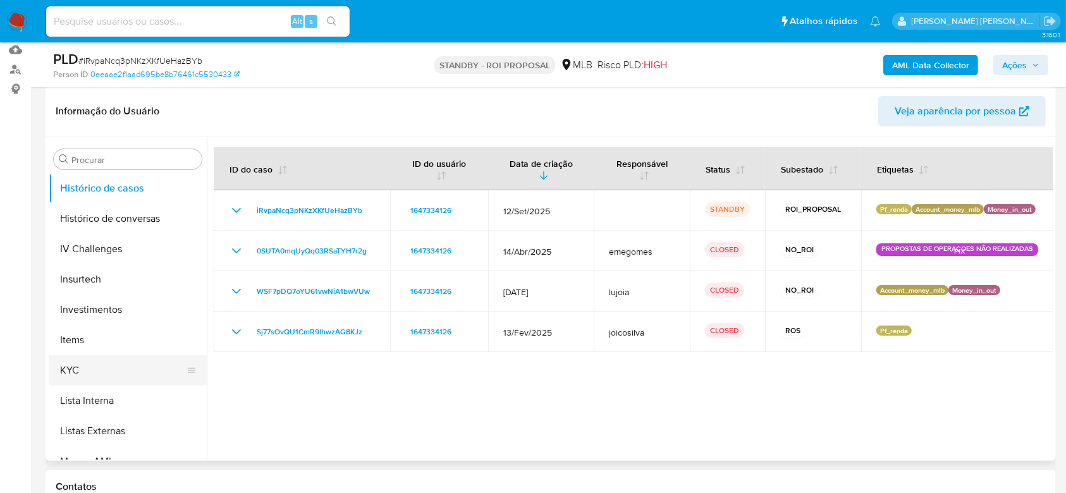
click at [81, 365] on button "KYC" at bounding box center [123, 370] width 148 height 30
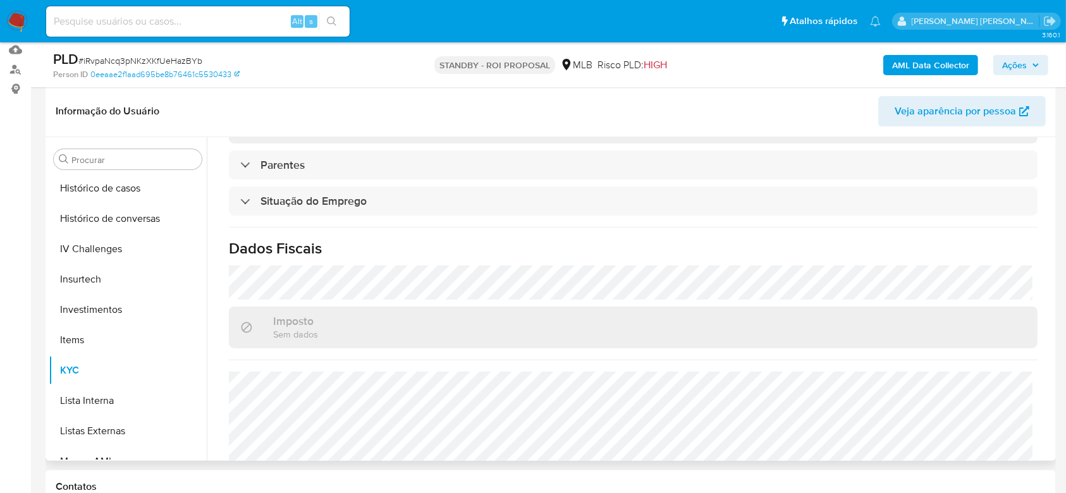
scroll to position [538, 0]
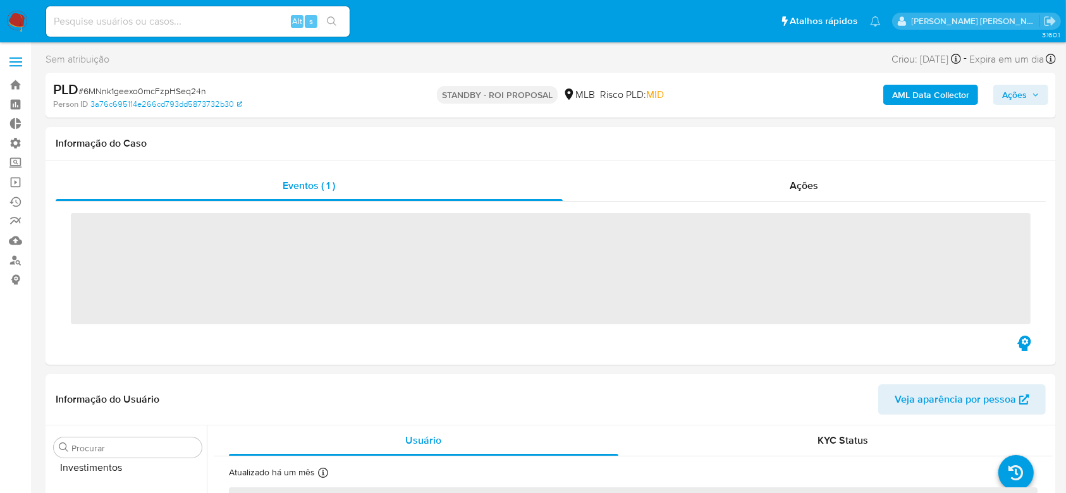
scroll to position [656, 0]
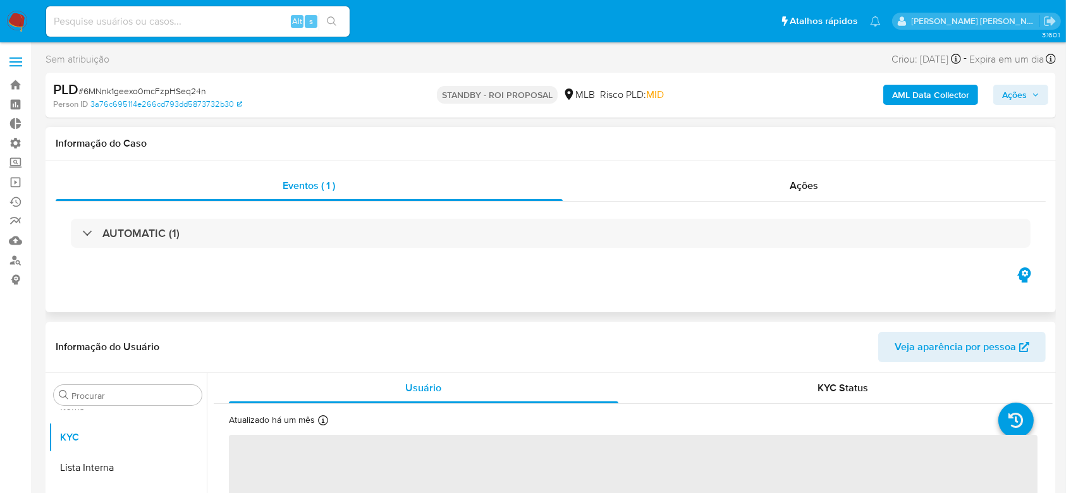
select select "10"
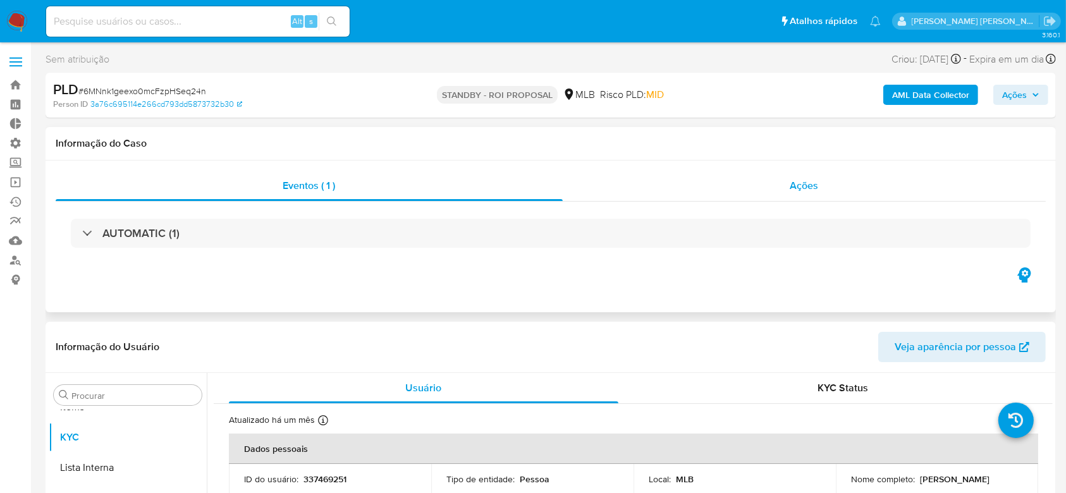
click at [806, 190] on span "Ações" at bounding box center [805, 185] width 28 height 15
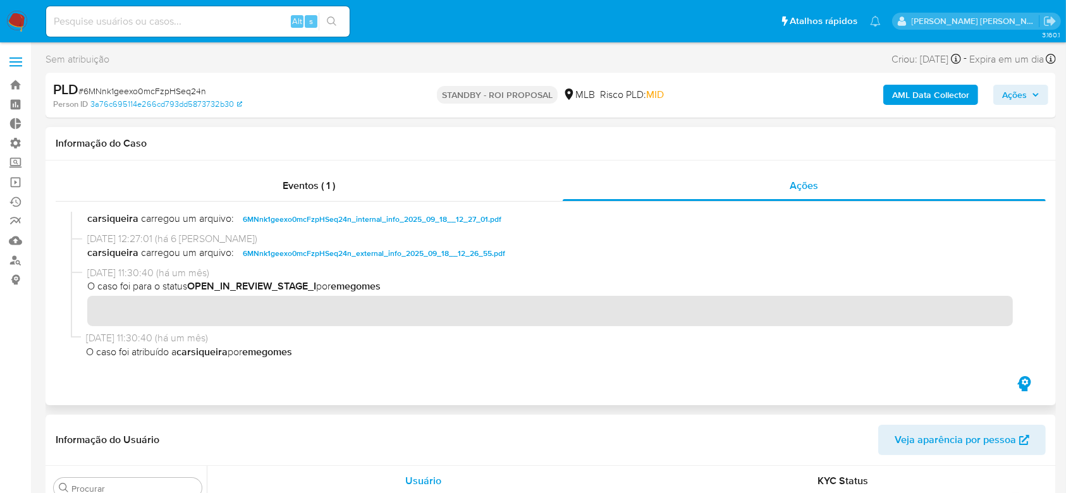
scroll to position [0, 0]
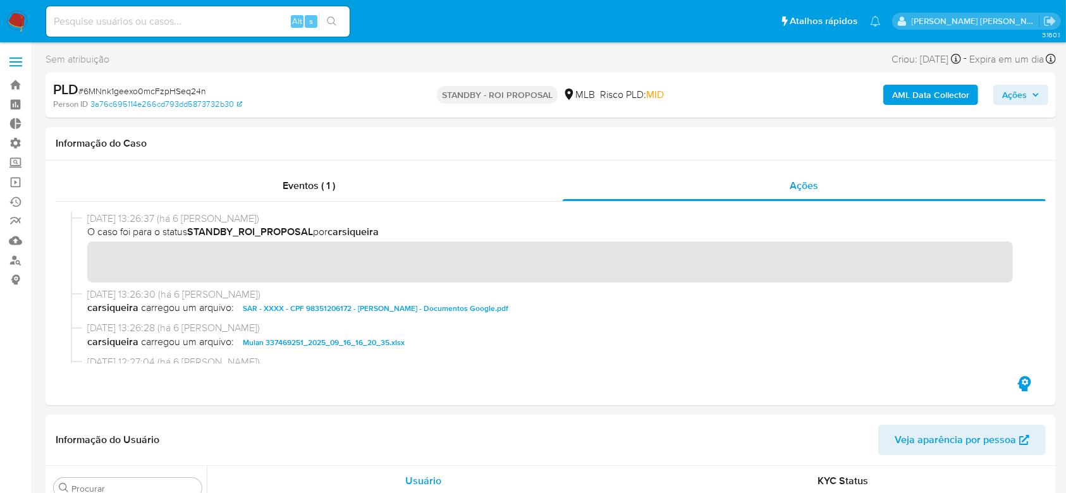
click at [137, 94] on span "# 6MNnk1geexo0mcFzpHSeq24n" at bounding box center [142, 91] width 128 height 13
copy span "6MNnk1geexo0mcFzpHSeq24n"
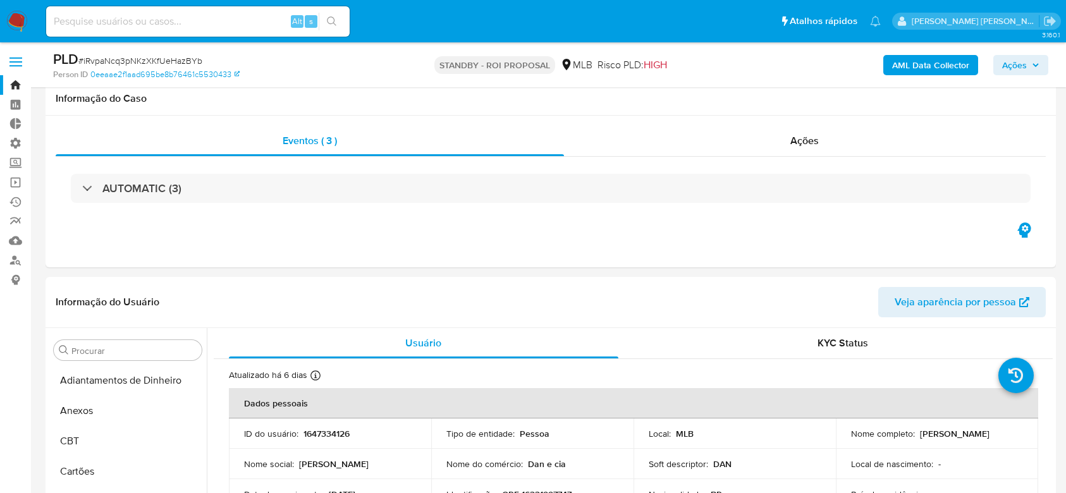
select select "10"
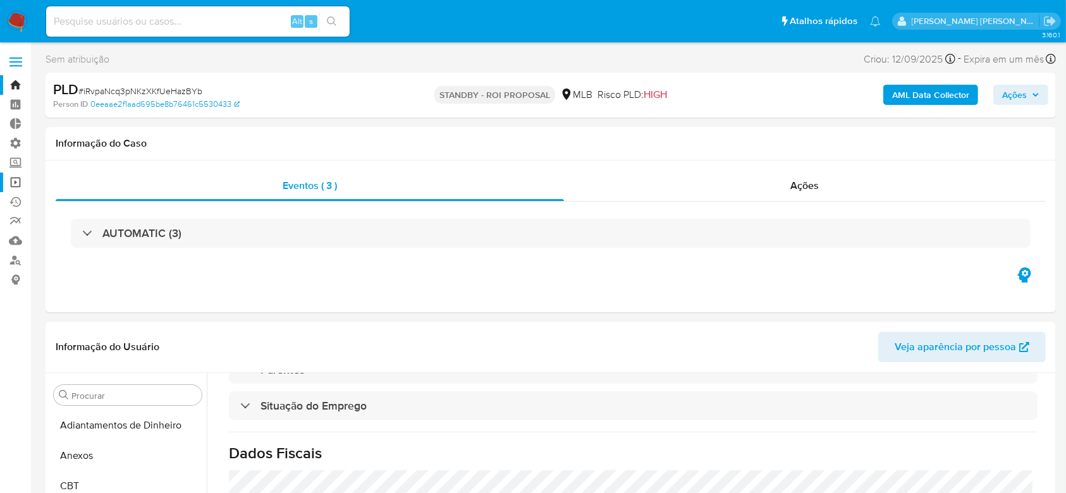
click at [21, 185] on link "Operações em massa" at bounding box center [75, 183] width 151 height 20
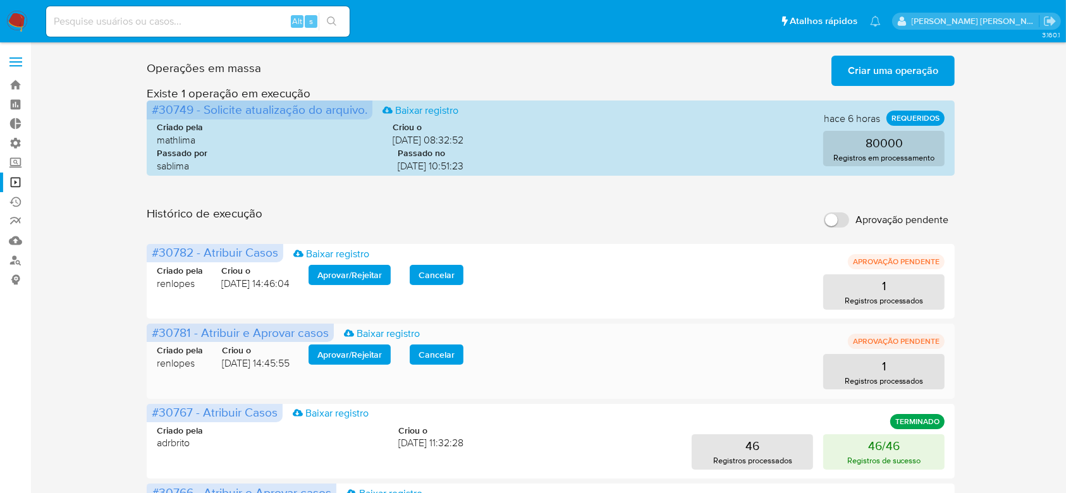
click at [366, 357] on span "Aprovar / Rejeitar" at bounding box center [350, 355] width 65 height 18
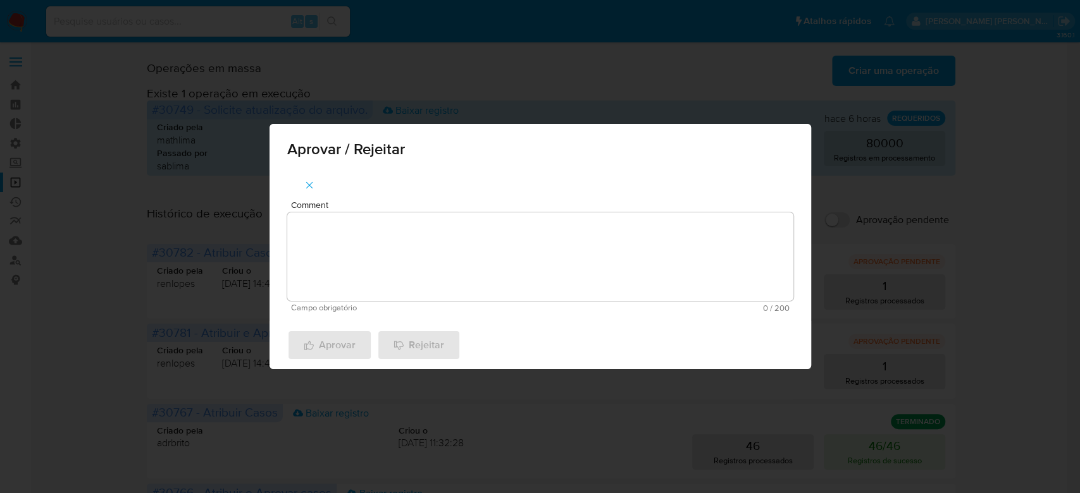
click at [400, 258] on textarea "Comment" at bounding box center [540, 257] width 506 height 89
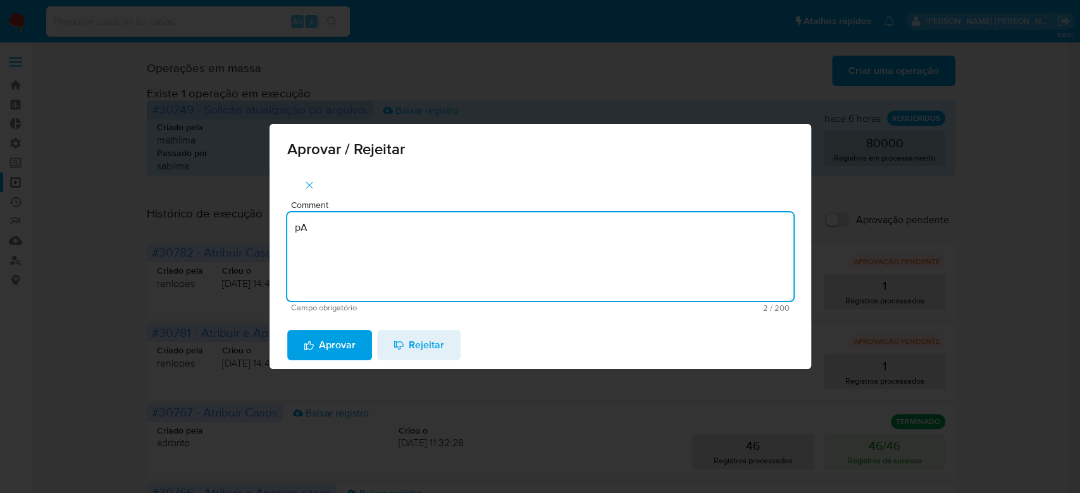
type textarea "p"
drag, startPoint x: 380, startPoint y: 219, endPoint x: 195, endPoint y: 196, distance: 186.8
click at [195, 196] on div "Aprovar / Rejeitar Comment Para tratamento. Campo obrigatório 16 / 200 184 cara…" at bounding box center [540, 246] width 1080 height 493
click at [370, 293] on textarea "Para tratamento." at bounding box center [540, 257] width 506 height 89
type textarea "Para tratamento."
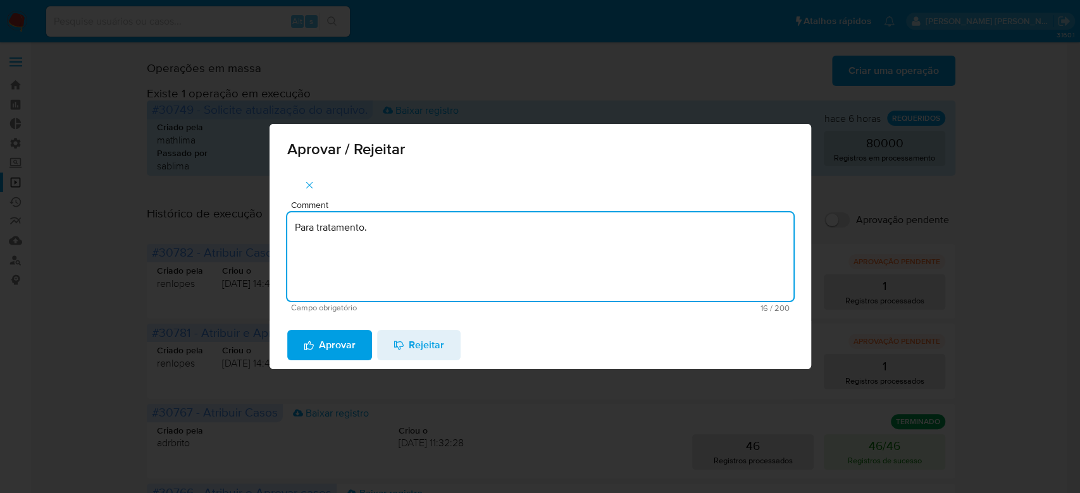
click at [347, 342] on span "Aprovar" at bounding box center [330, 345] width 52 height 28
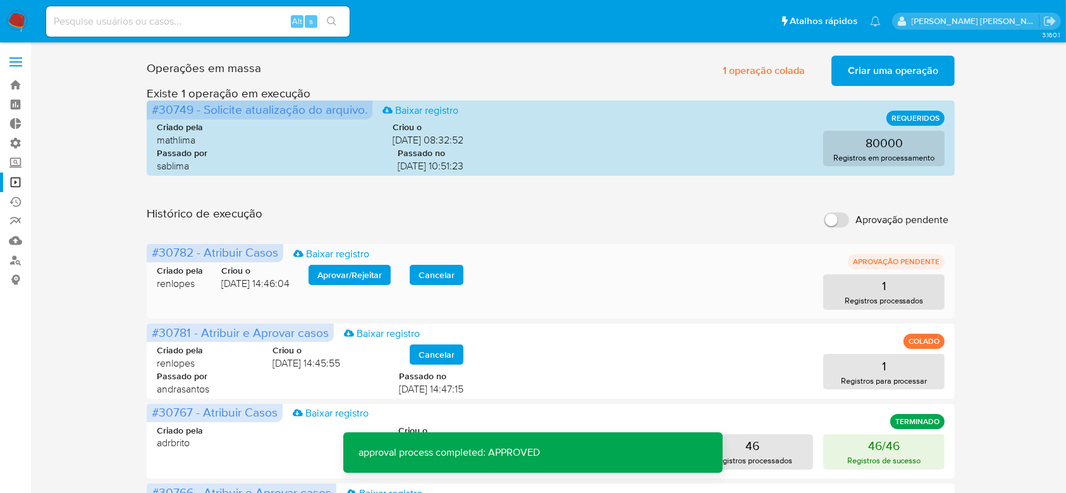
click at [347, 269] on span "Aprovar / Rejeitar" at bounding box center [350, 275] width 65 height 18
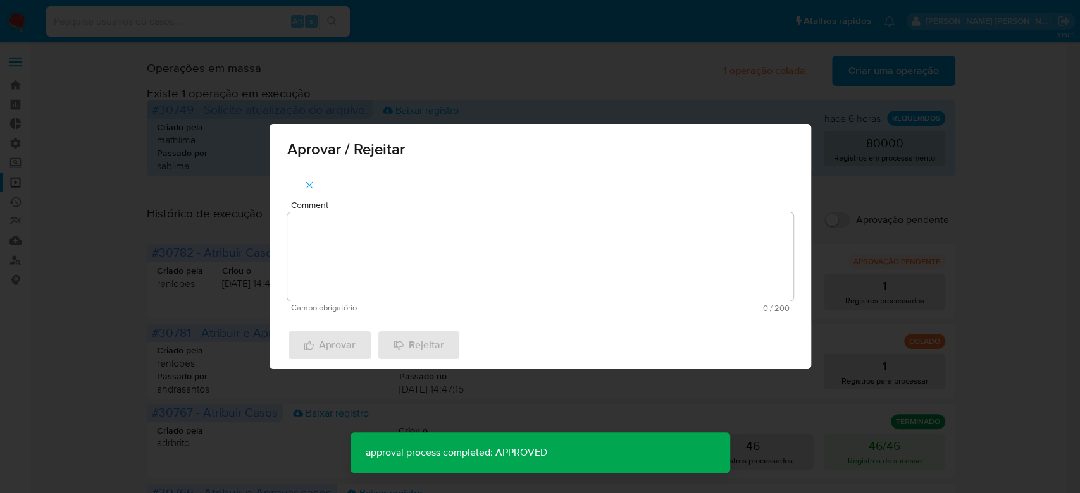
click at [343, 271] on textarea "Comment" at bounding box center [540, 257] width 506 height 89
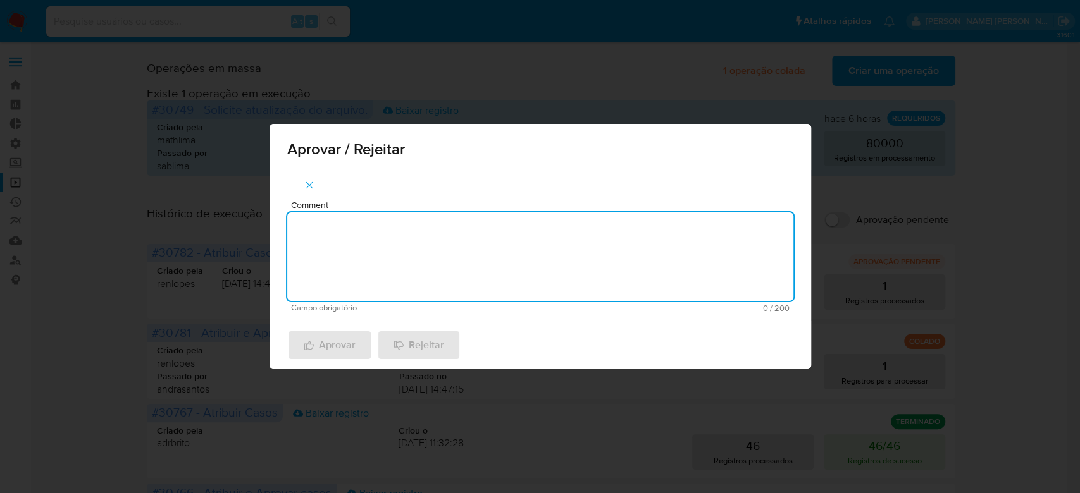
paste textarea "Para tratamento."
type textarea "Para tratamento."
click at [337, 338] on span "Aprovar" at bounding box center [330, 345] width 52 height 28
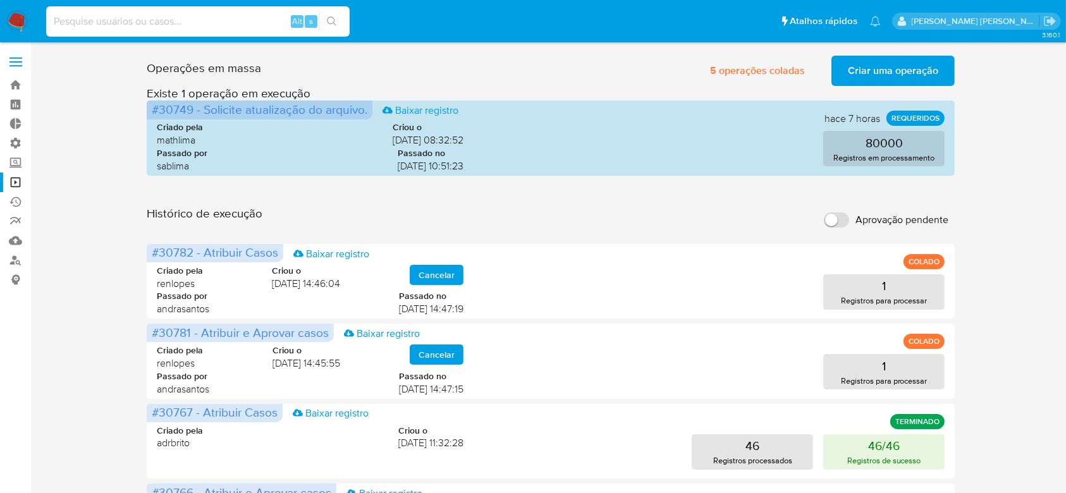
click at [115, 16] on input at bounding box center [198, 21] width 304 height 16
paste input "2488908930"
type input "2488908930"
click at [339, 25] on button "search-icon" at bounding box center [332, 22] width 26 height 18
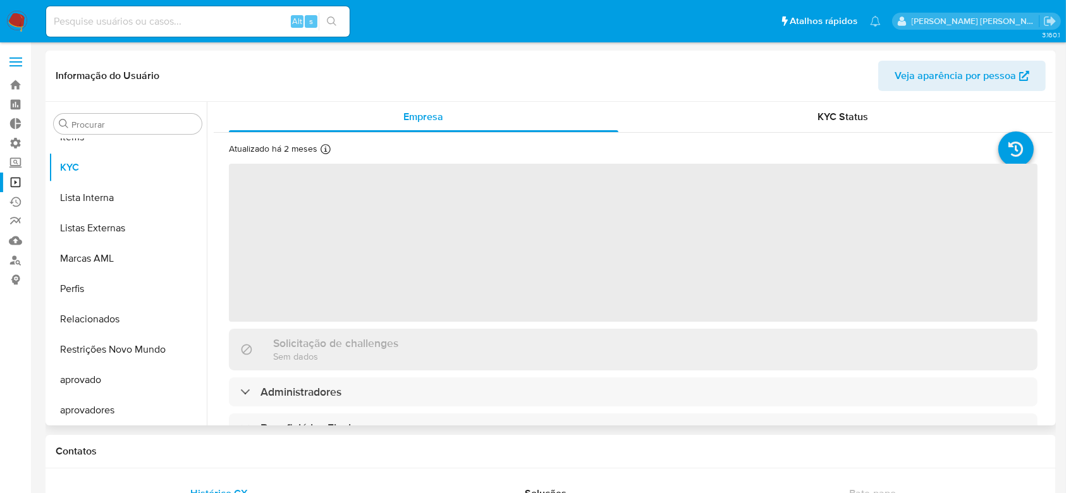
scroll to position [656, 0]
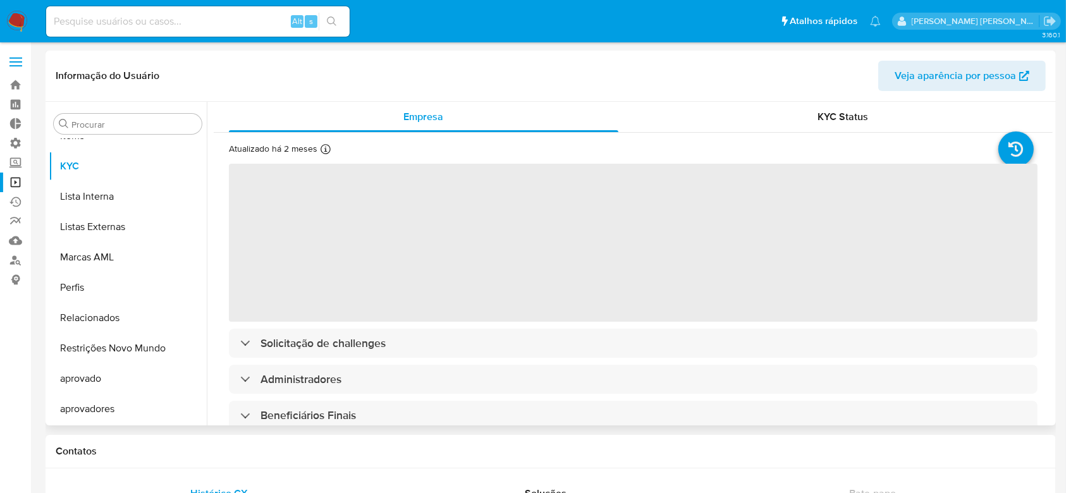
select select "10"
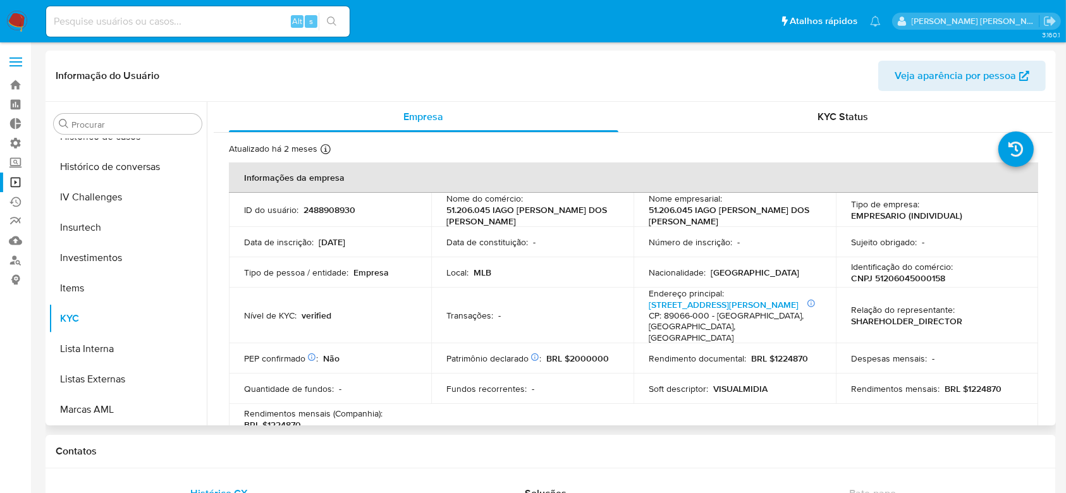
scroll to position [487, 0]
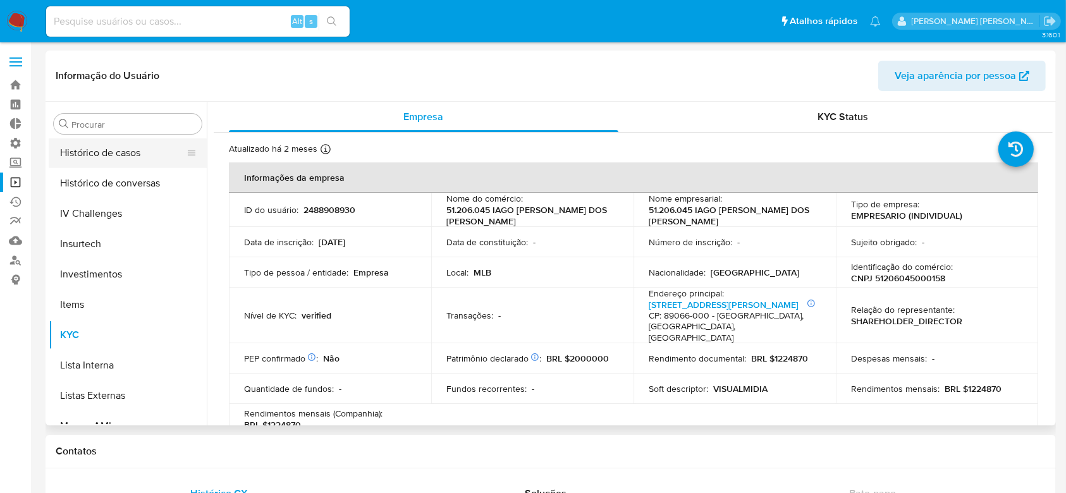
click at [133, 160] on button "Histórico de casos" at bounding box center [123, 153] width 148 height 30
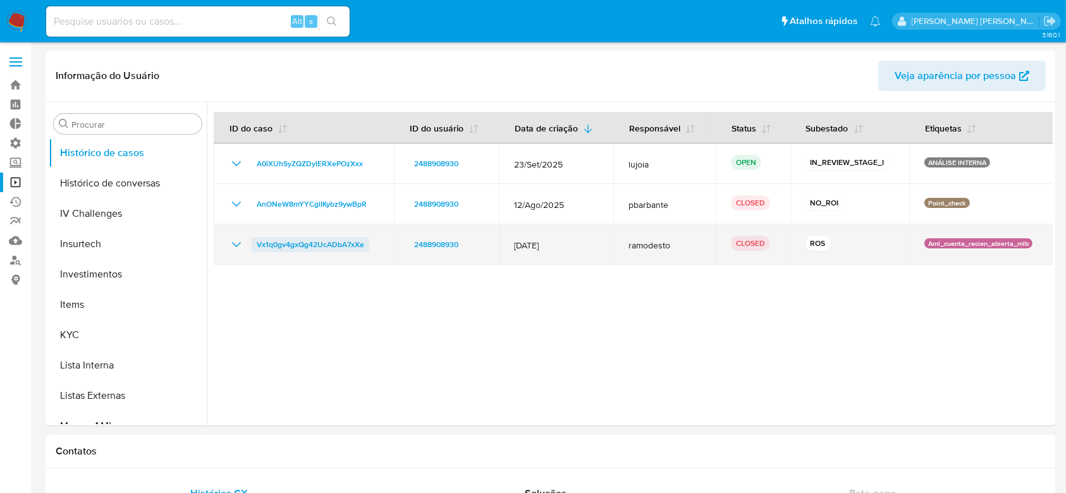
drag, startPoint x: 375, startPoint y: 248, endPoint x: 257, endPoint y: 247, distance: 117.7
click at [257, 247] on div "Vx1q0gv4gxQg42UcADbA7xXe" at bounding box center [304, 244] width 150 height 15
